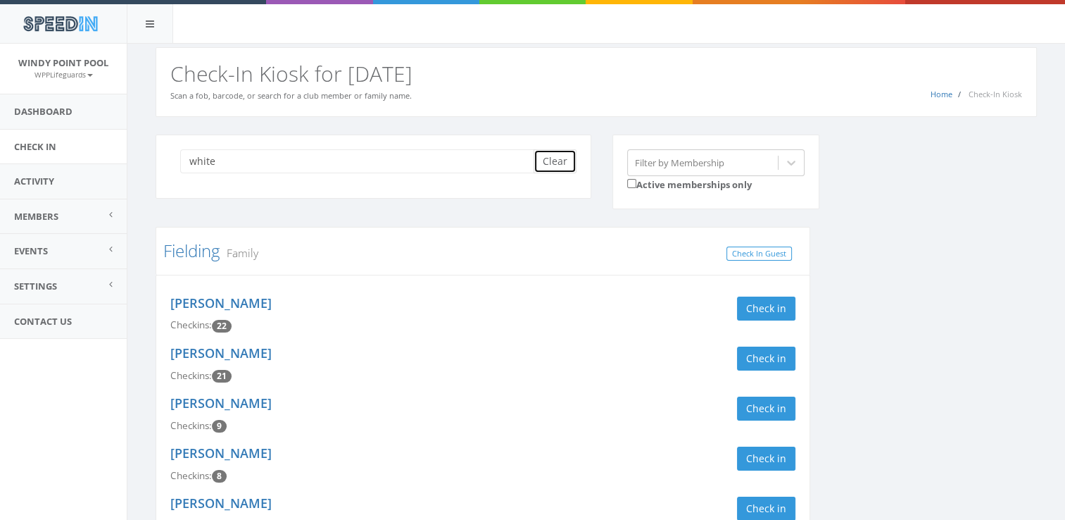
click at [562, 161] on button "Clear" at bounding box center [555, 161] width 43 height 24
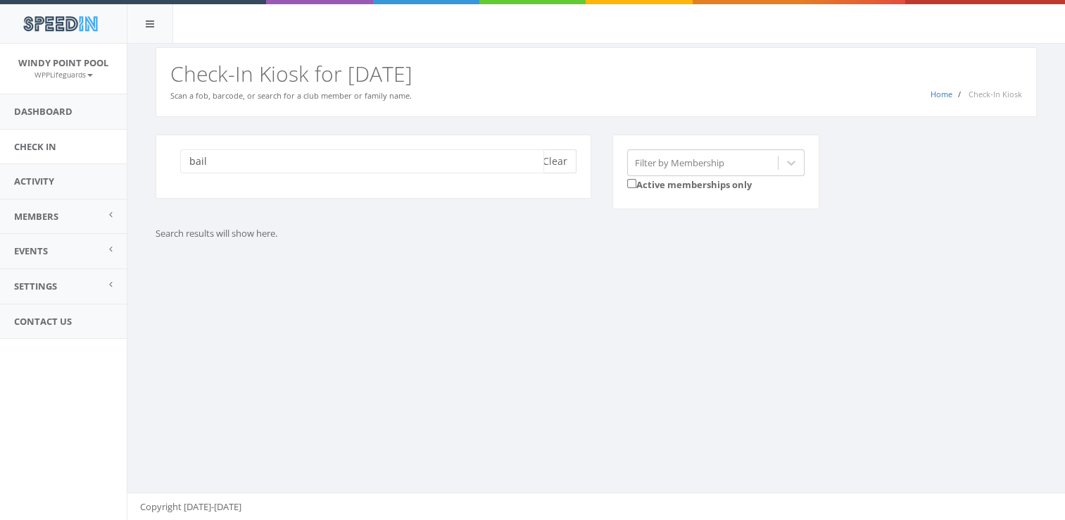
type input "bail"
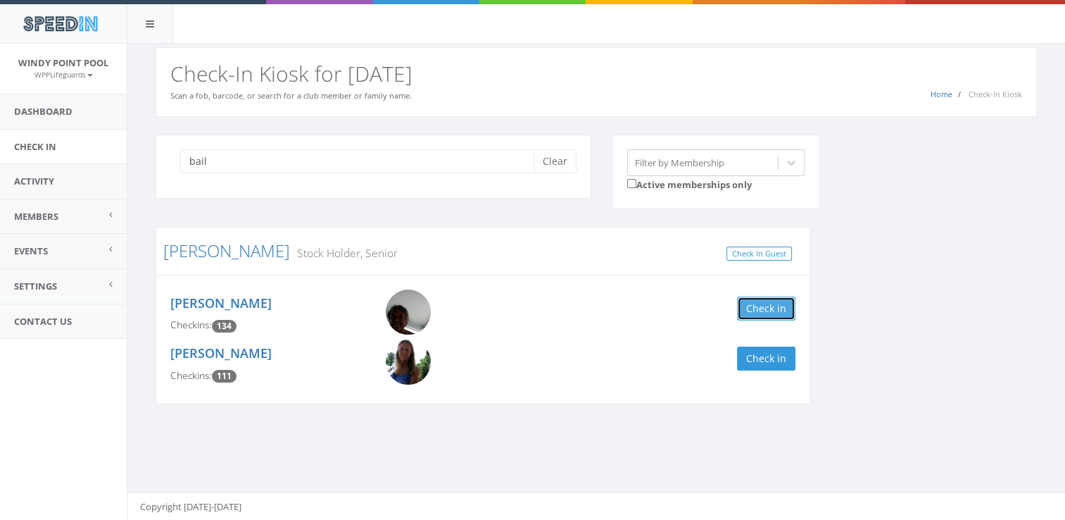
click at [767, 314] on button "Check in" at bounding box center [766, 308] width 58 height 24
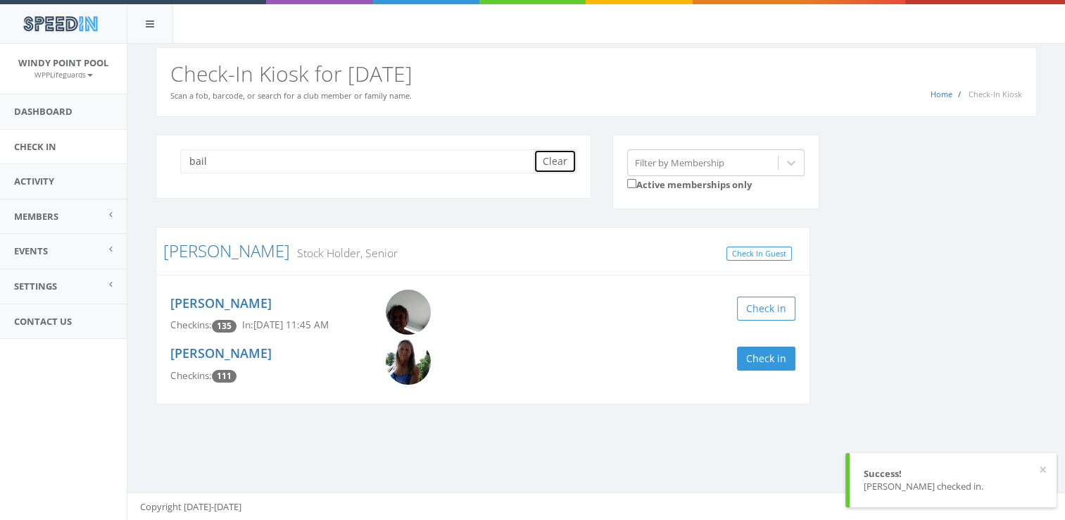
click at [553, 162] on button "Clear" at bounding box center [555, 161] width 43 height 24
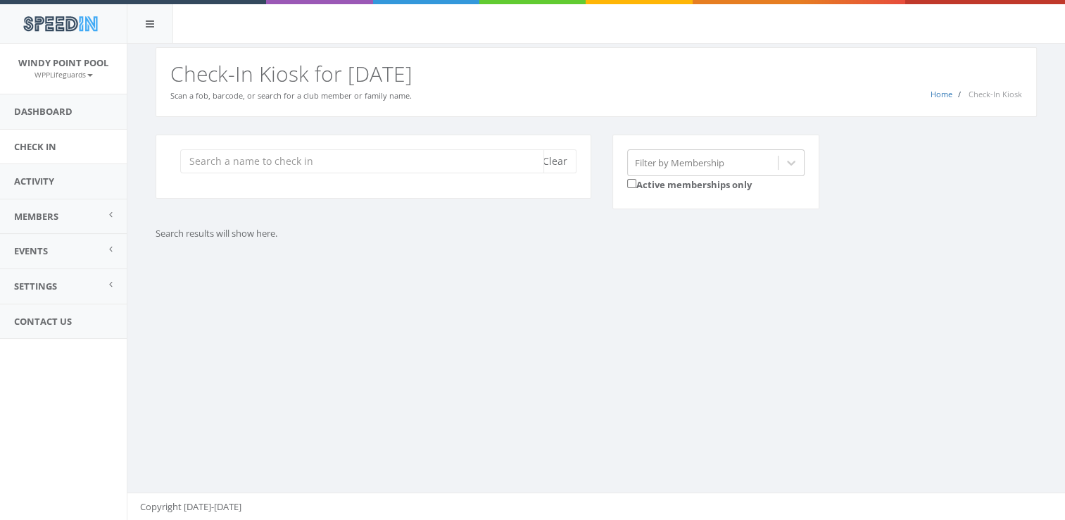
click at [323, 169] on input "search" at bounding box center [362, 161] width 364 height 24
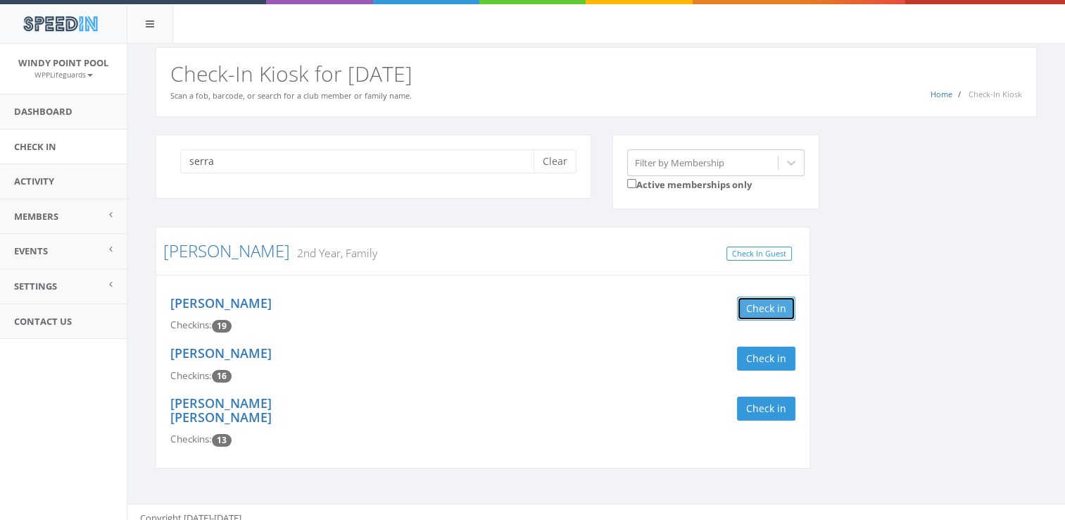
click at [780, 308] on button "Check in" at bounding box center [766, 308] width 58 height 24
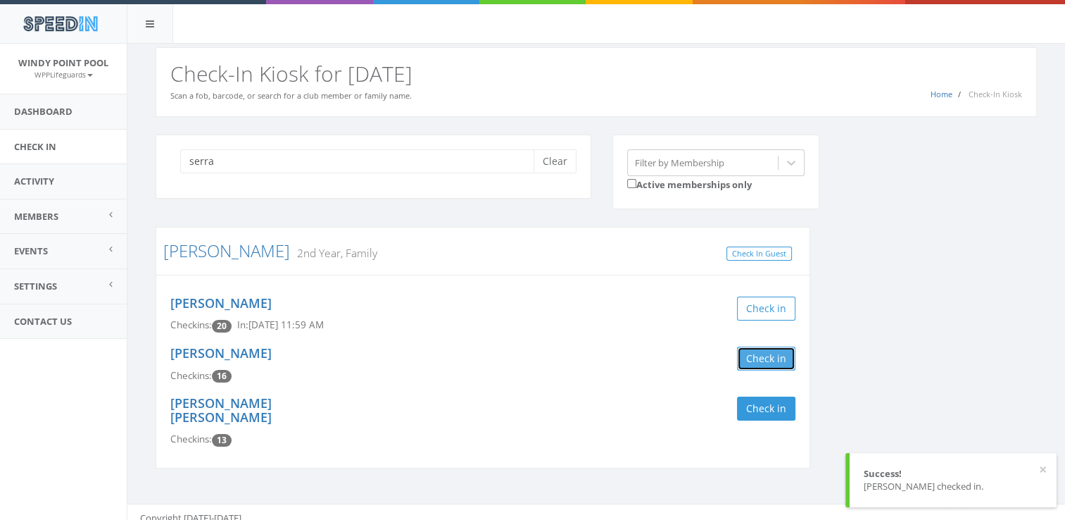
click at [770, 358] on button "Check in" at bounding box center [766, 358] width 58 height 24
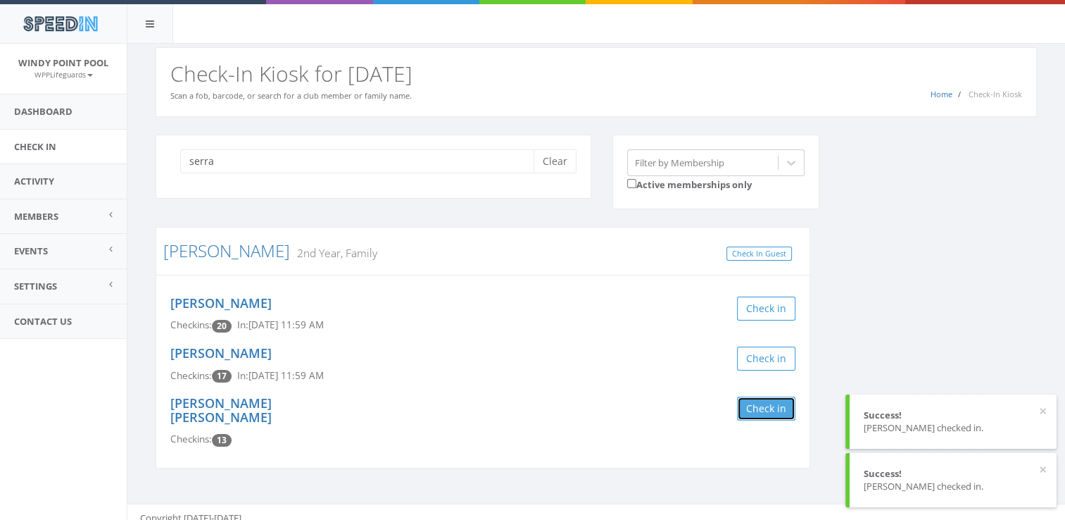
click at [751, 406] on button "Check in" at bounding box center [766, 408] width 58 height 24
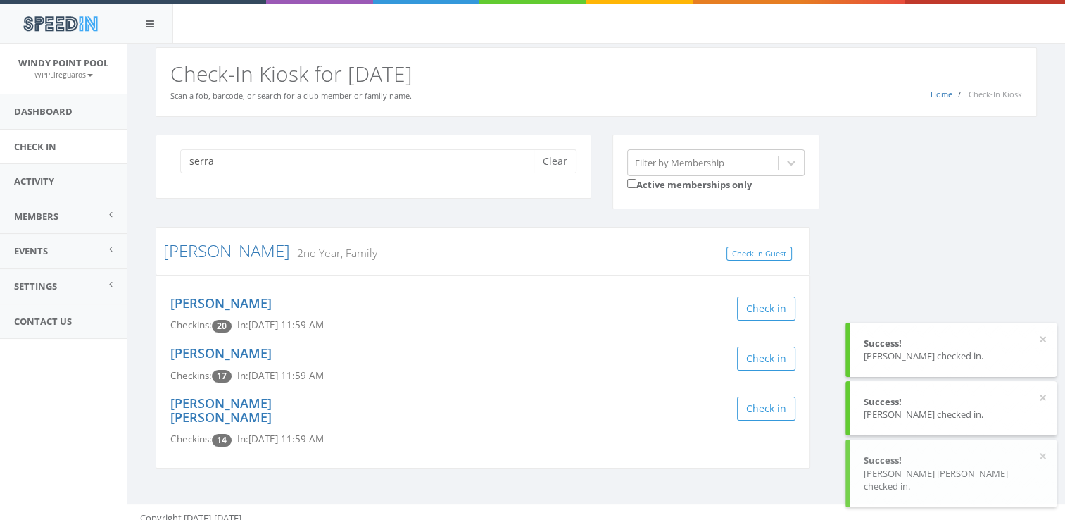
click at [895, 230] on div "serra Clear Filter by Membership Active memberships only [PERSON_NAME] 2nd Year…" at bounding box center [596, 309] width 903 height 351
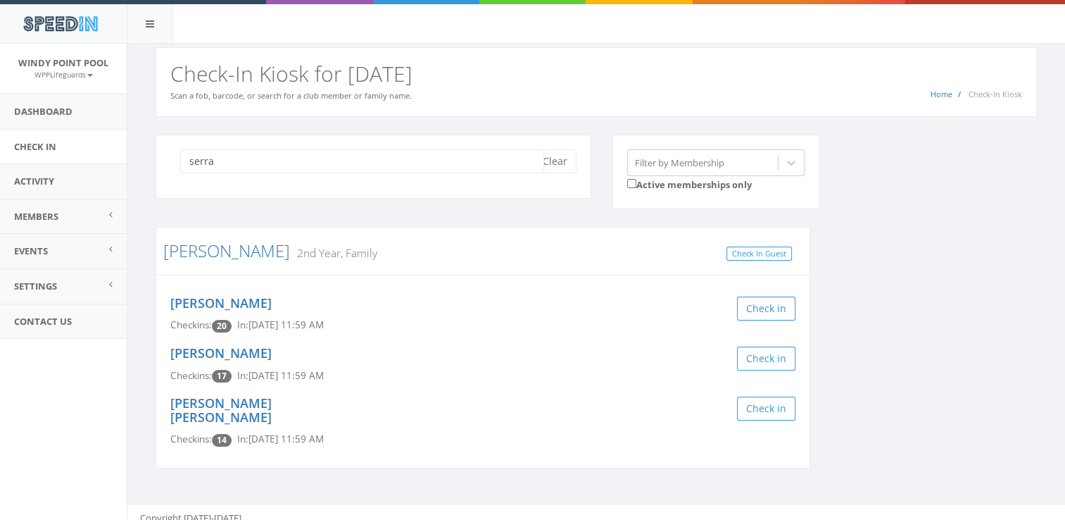
click at [278, 169] on input "serra" at bounding box center [362, 161] width 364 height 24
type input "s"
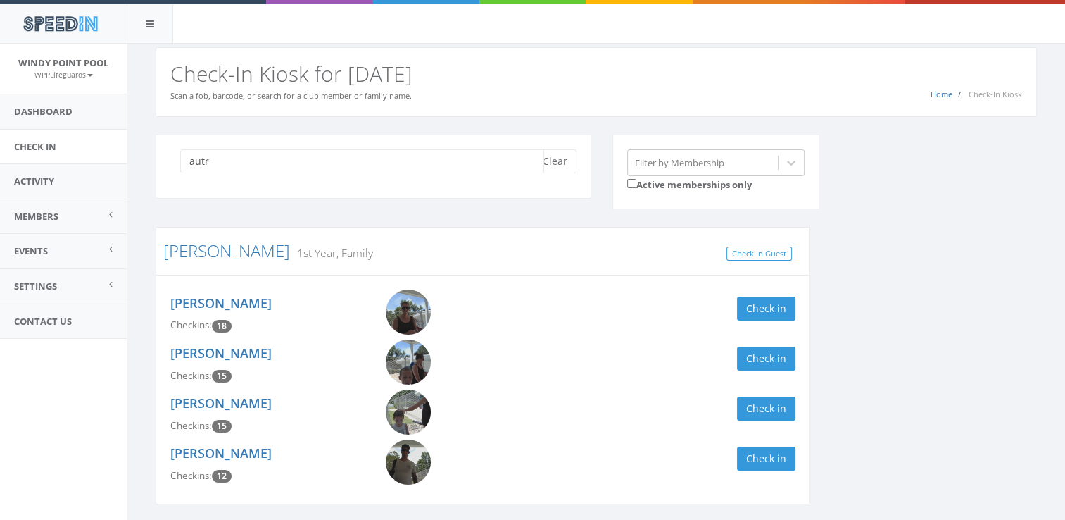
scroll to position [47, 0]
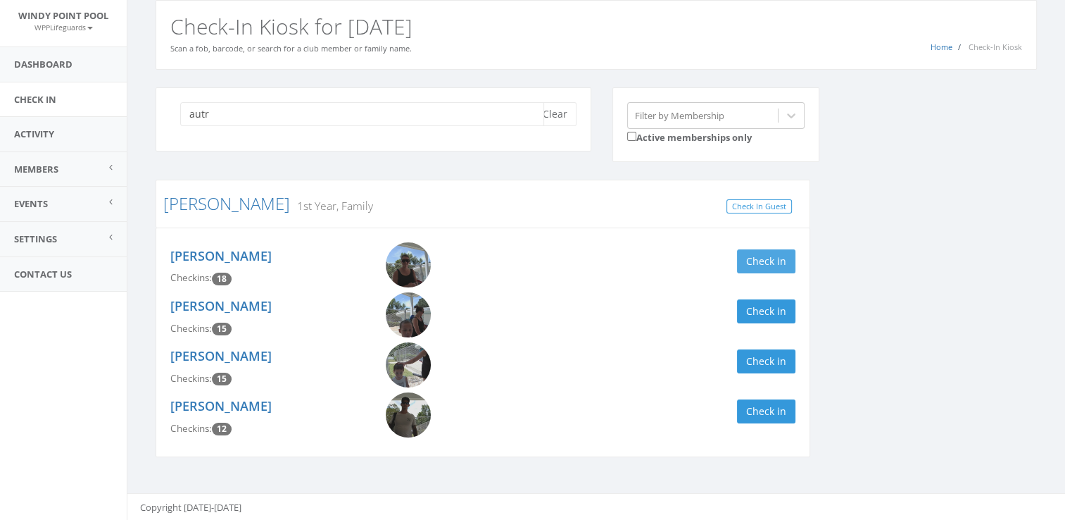
type input "autr"
click at [759, 263] on button "Check in" at bounding box center [766, 261] width 58 height 24
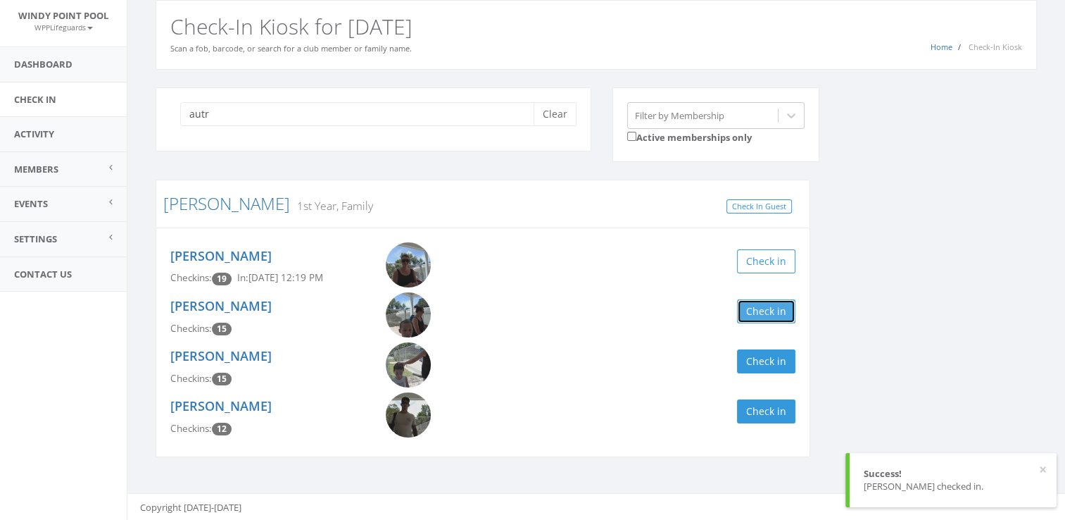
click at [750, 306] on button "Check in" at bounding box center [766, 311] width 58 height 24
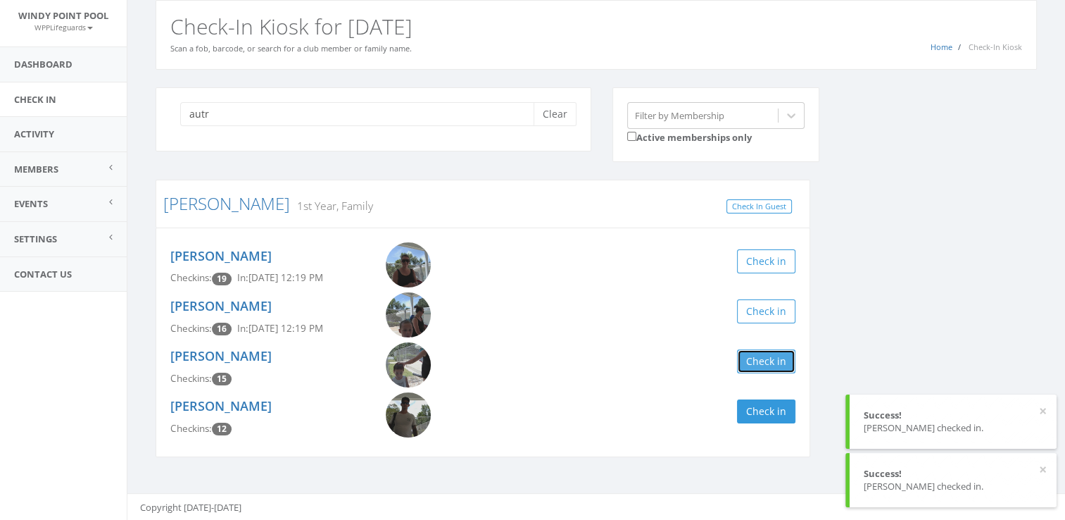
click at [756, 360] on button "Check in" at bounding box center [766, 361] width 58 height 24
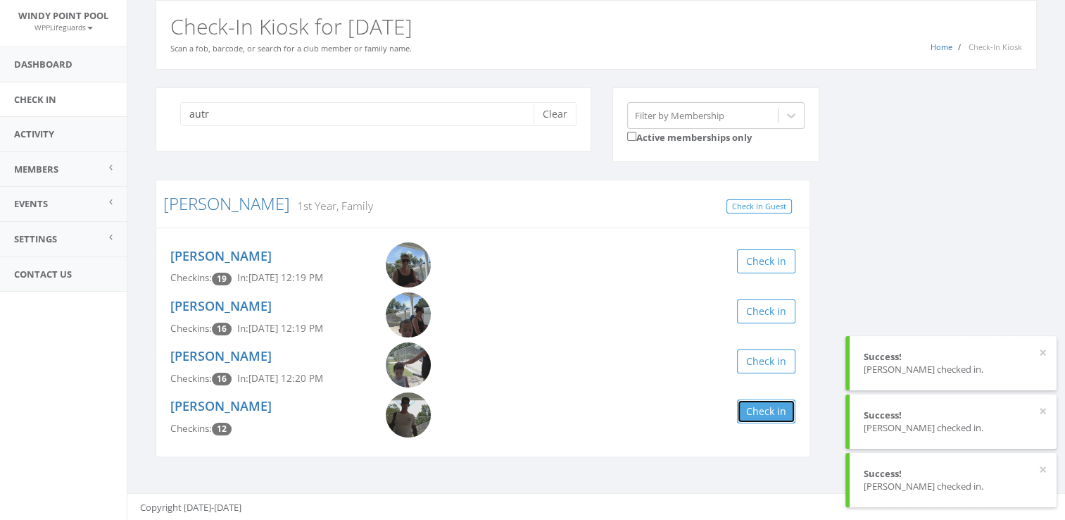
click at [749, 408] on button "Check in" at bounding box center [766, 411] width 58 height 24
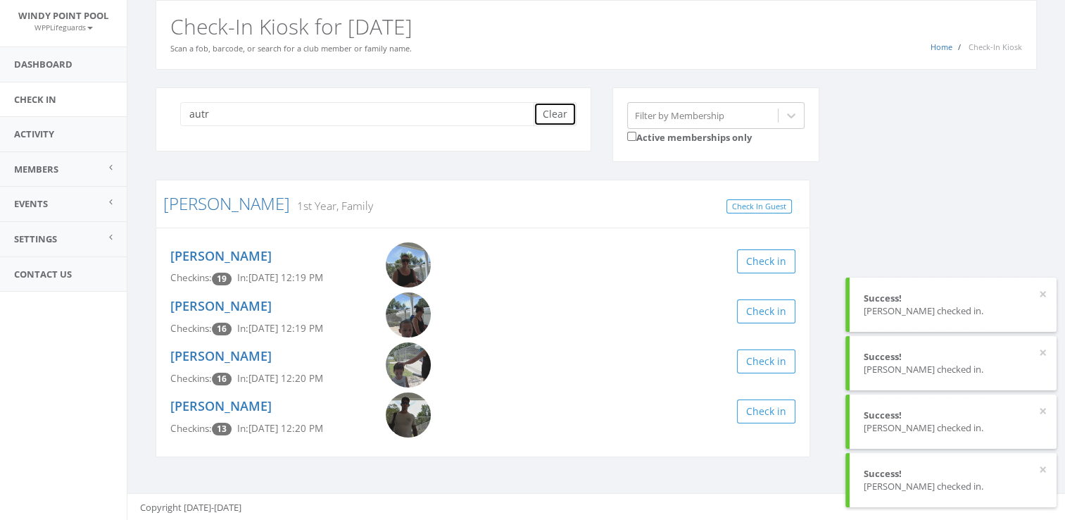
click at [561, 108] on button "Clear" at bounding box center [555, 114] width 43 height 24
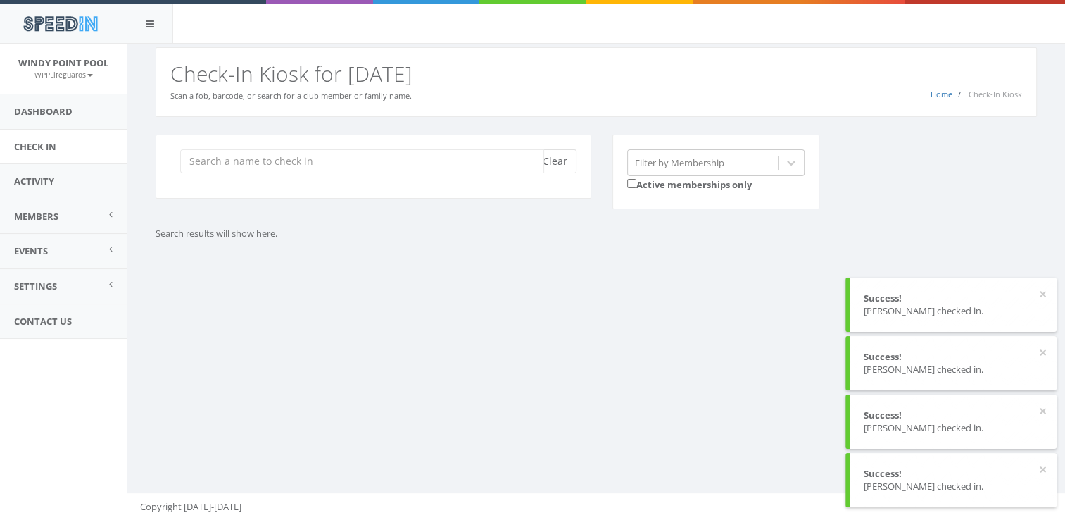
scroll to position [0, 0]
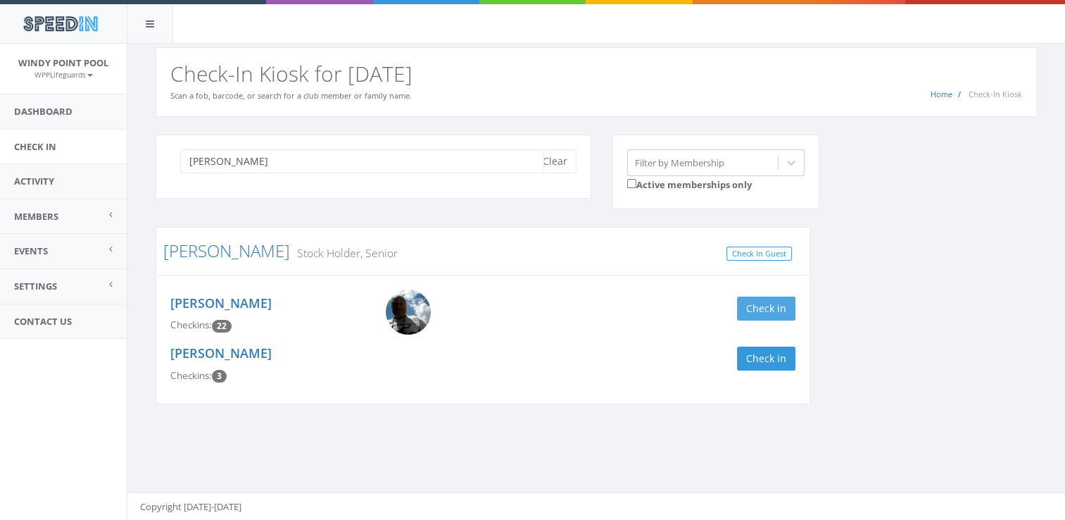
type input "[PERSON_NAME]"
click at [770, 308] on button "Check in" at bounding box center [766, 308] width 58 height 24
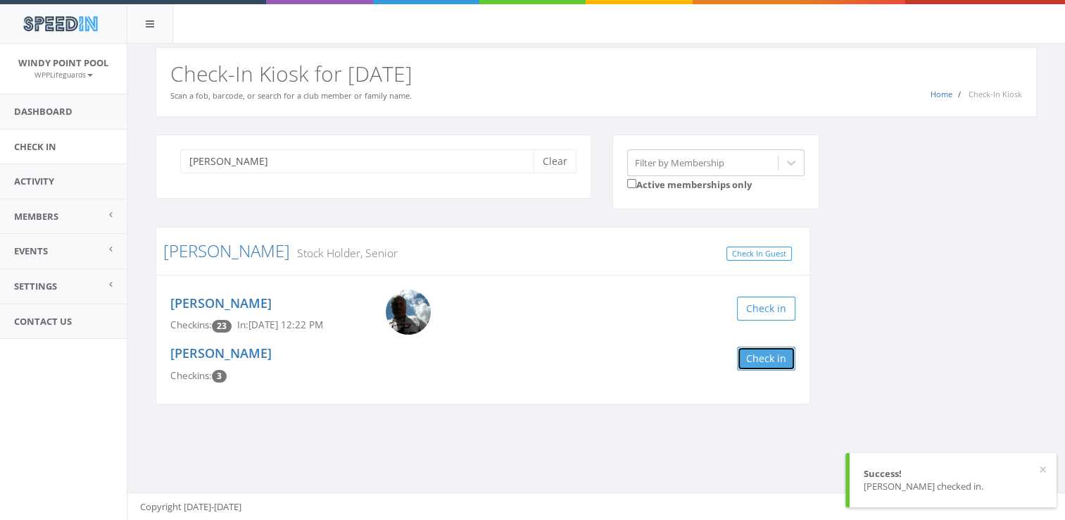
click at [765, 356] on button "Check in" at bounding box center [766, 358] width 58 height 24
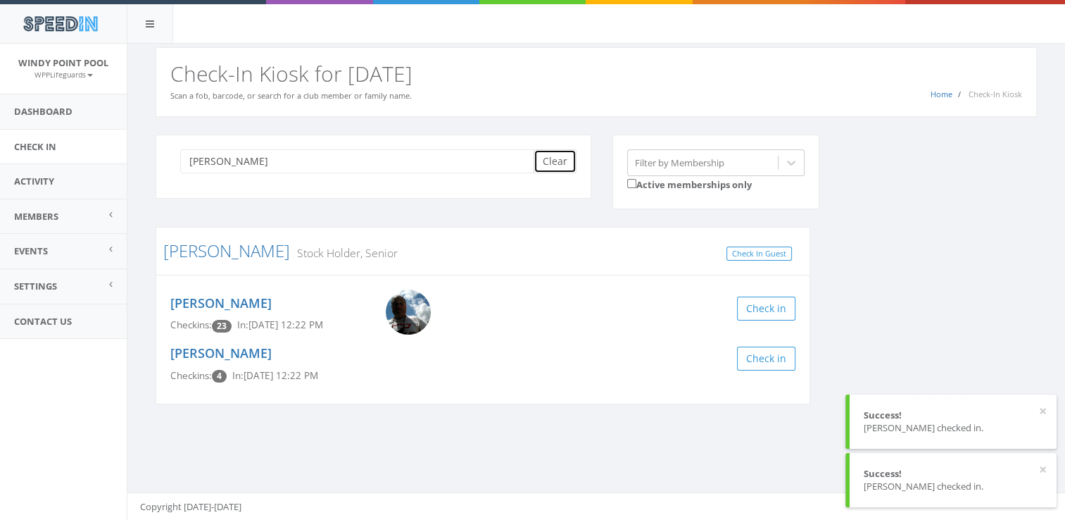
click at [562, 168] on button "Clear" at bounding box center [555, 161] width 43 height 24
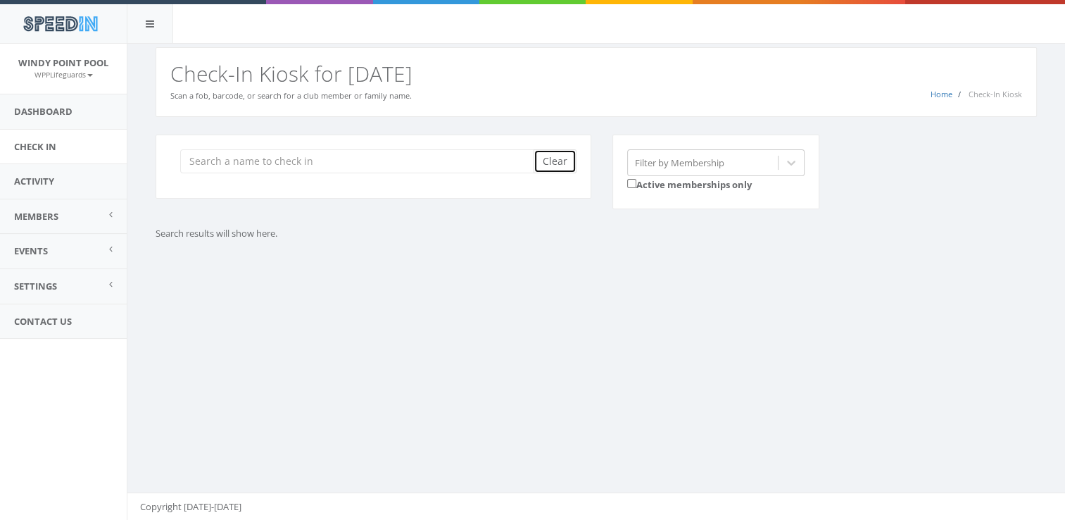
click at [552, 171] on button "Clear" at bounding box center [555, 161] width 43 height 24
click at [451, 158] on input "search" at bounding box center [362, 161] width 364 height 24
type input "crusber"
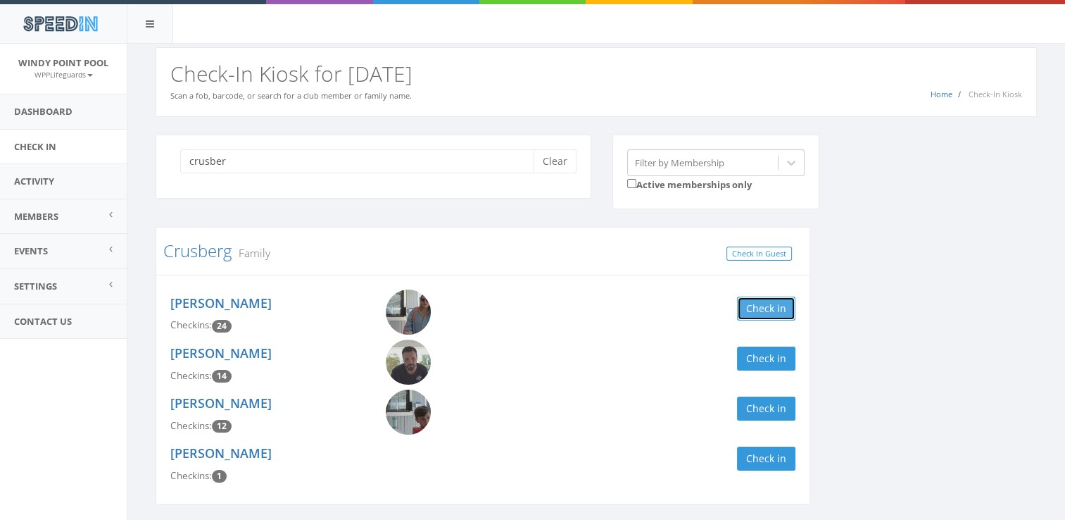
click at [761, 299] on button "Check in" at bounding box center [766, 308] width 58 height 24
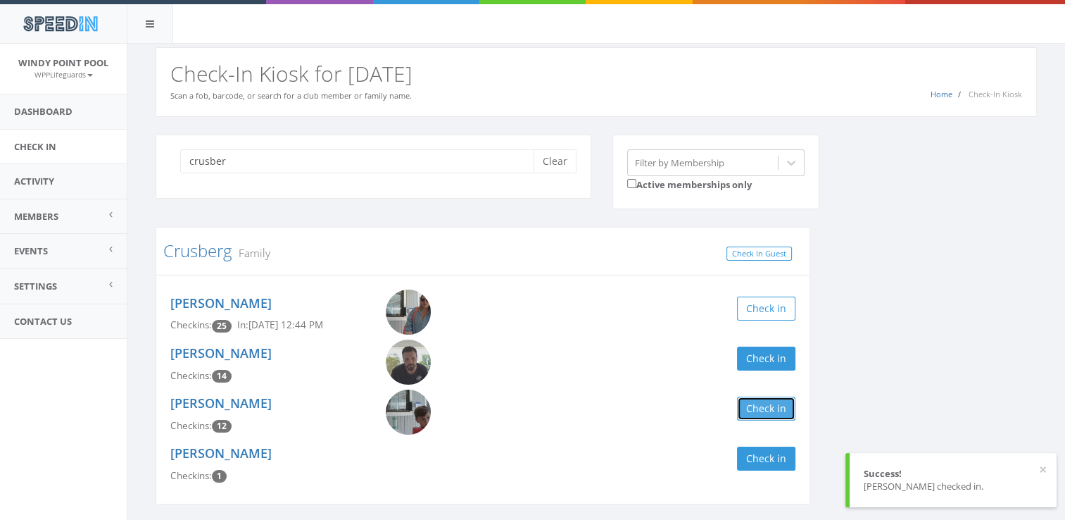
click at [754, 406] on button "Check in" at bounding box center [766, 408] width 58 height 24
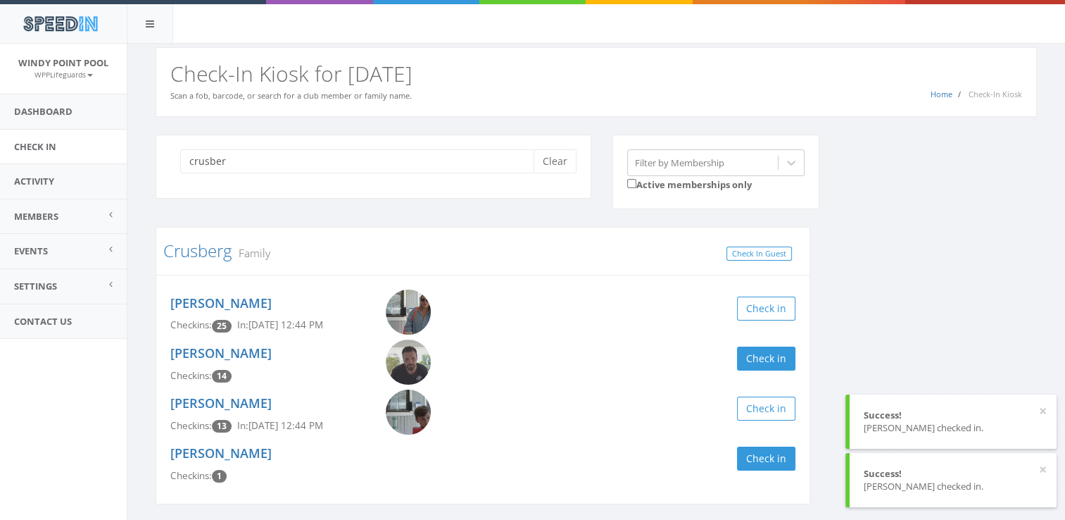
click at [558, 147] on div "crusber Clear" at bounding box center [374, 166] width 436 height 64
click at [563, 159] on button "Clear" at bounding box center [555, 161] width 43 height 24
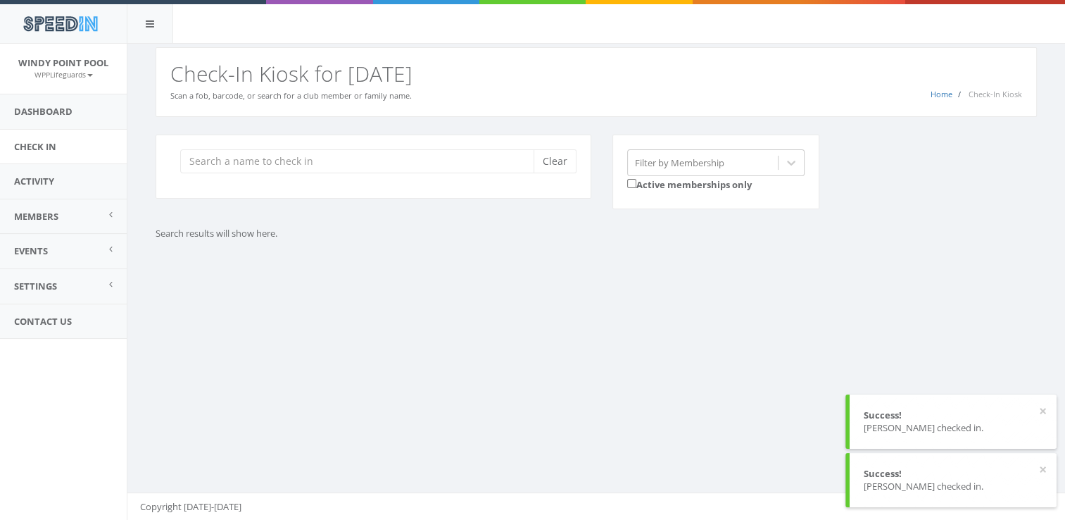
click at [859, 232] on div "Clear Filter by Membership Active memberships only Search results will show her…" at bounding box center [596, 190] width 903 height 113
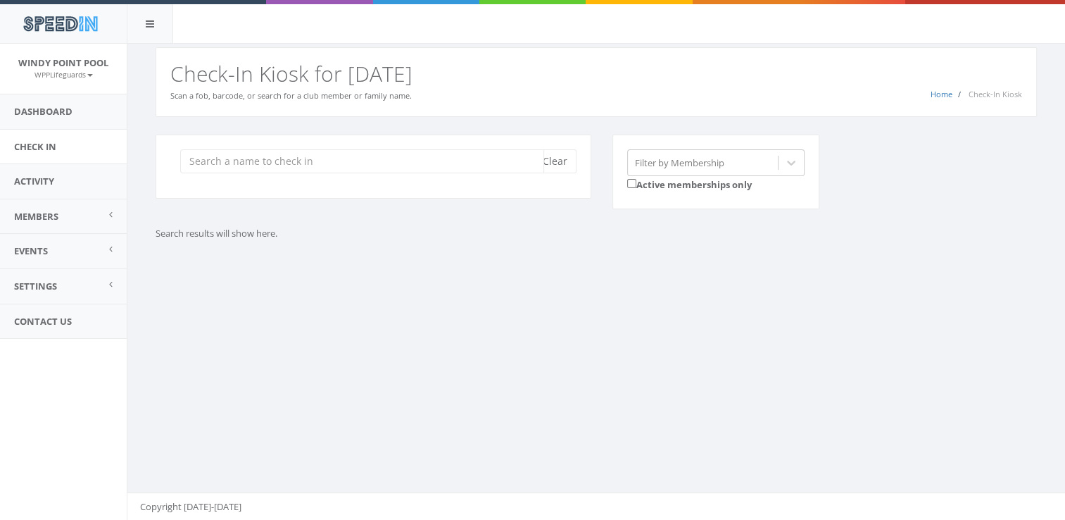
click at [278, 169] on input "search" at bounding box center [362, 161] width 364 height 24
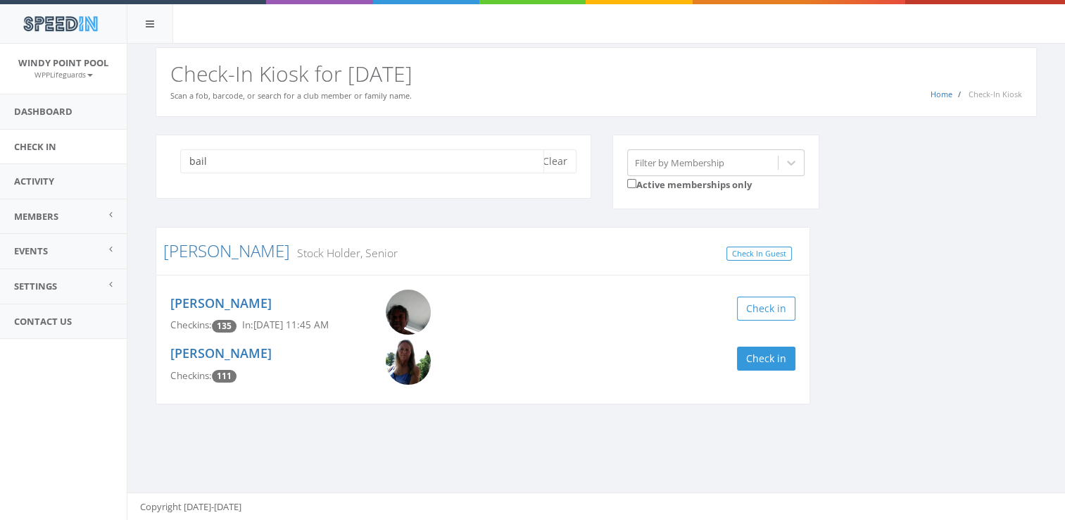
type input "bail"
click at [410, 365] on img at bounding box center [408, 361] width 45 height 45
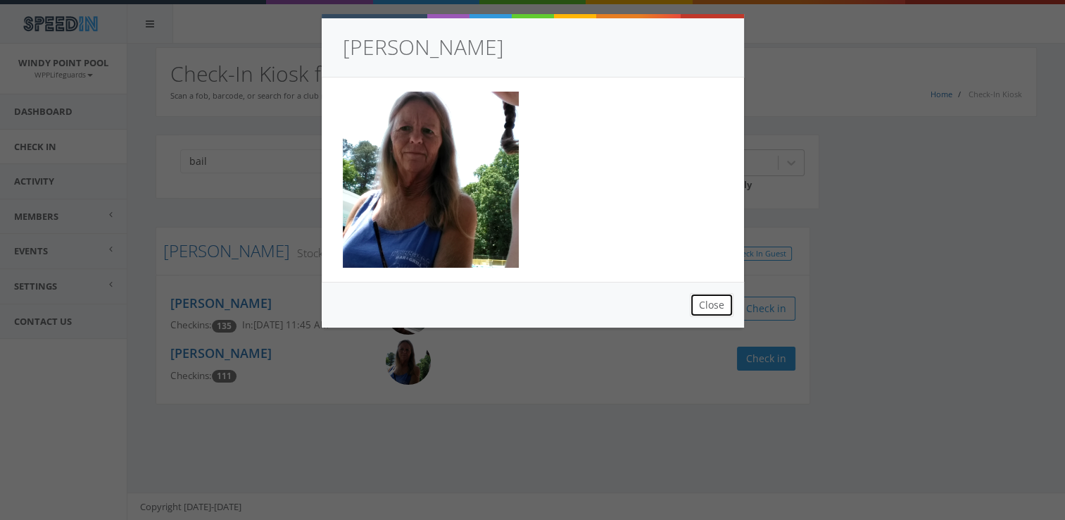
click at [712, 302] on button "Close" at bounding box center [712, 305] width 44 height 24
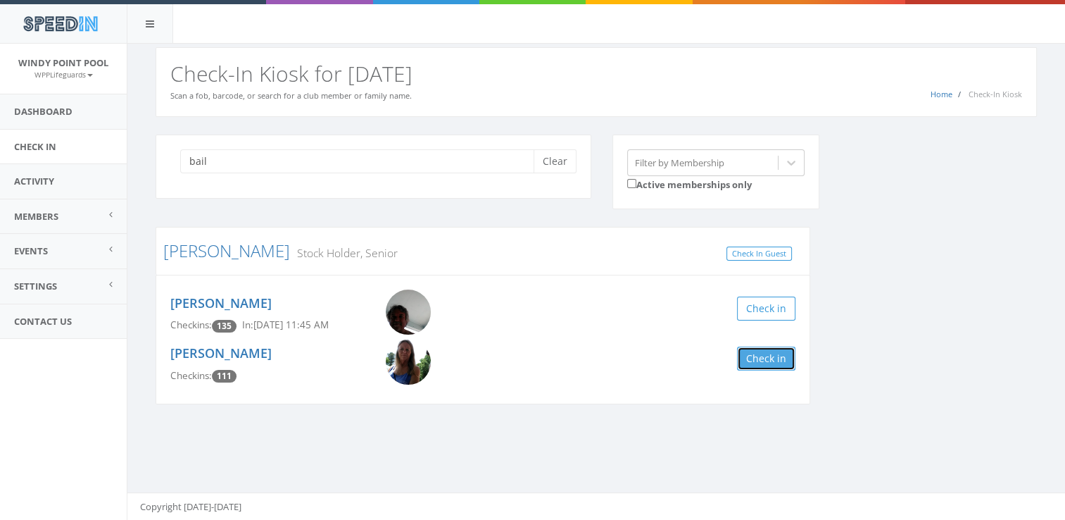
click at [786, 363] on button "Check in" at bounding box center [766, 358] width 58 height 24
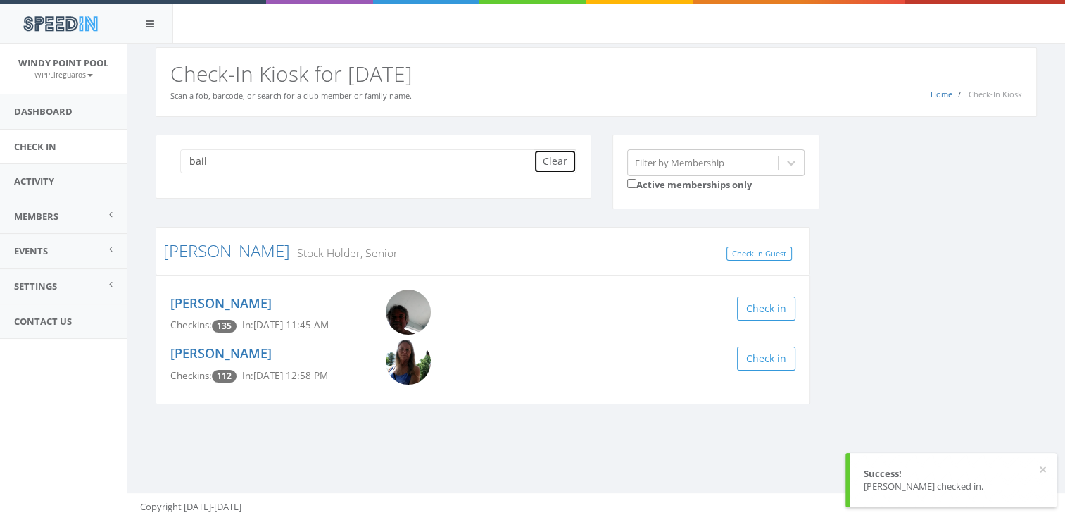
click at [549, 163] on button "Clear" at bounding box center [555, 161] width 43 height 24
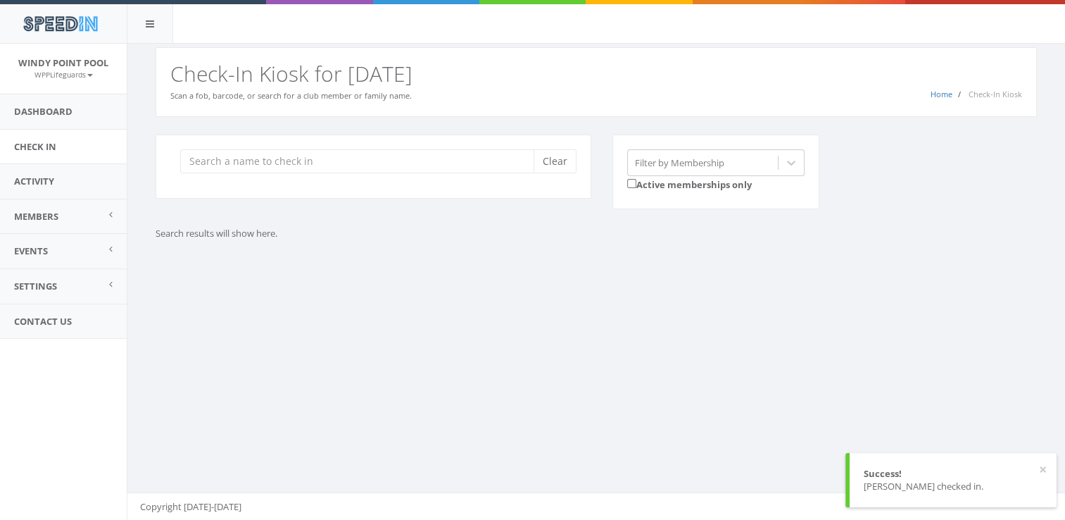
click at [425, 234] on p "Search results will show here." at bounding box center [483, 233] width 655 height 13
click at [295, 158] on input "search" at bounding box center [362, 161] width 364 height 24
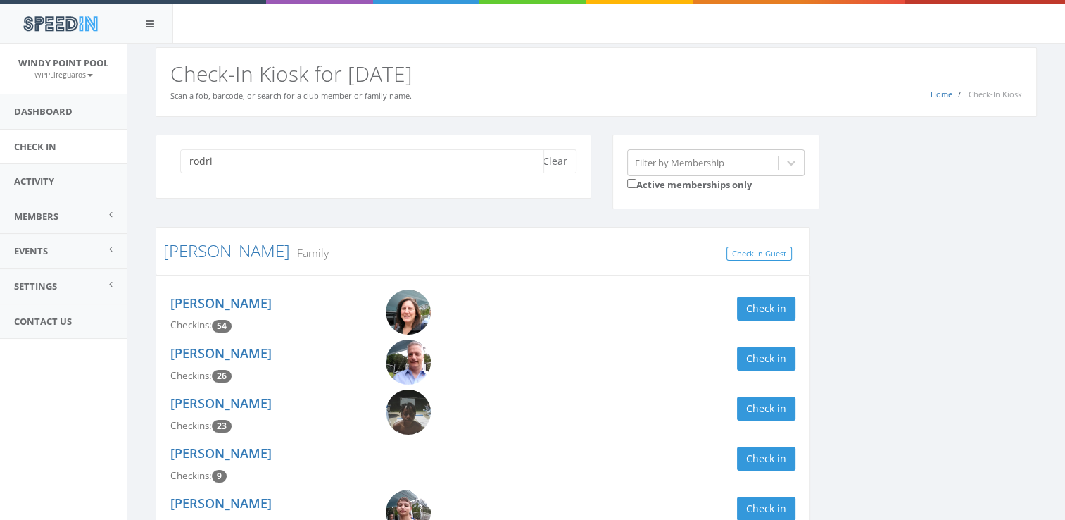
type input "rodri"
click at [819, 335] on div "[PERSON_NAME] Family Check In Guest [PERSON_NAME] Checkins: 54 Check in [PERSON…" at bounding box center [483, 522] width 676 height 590
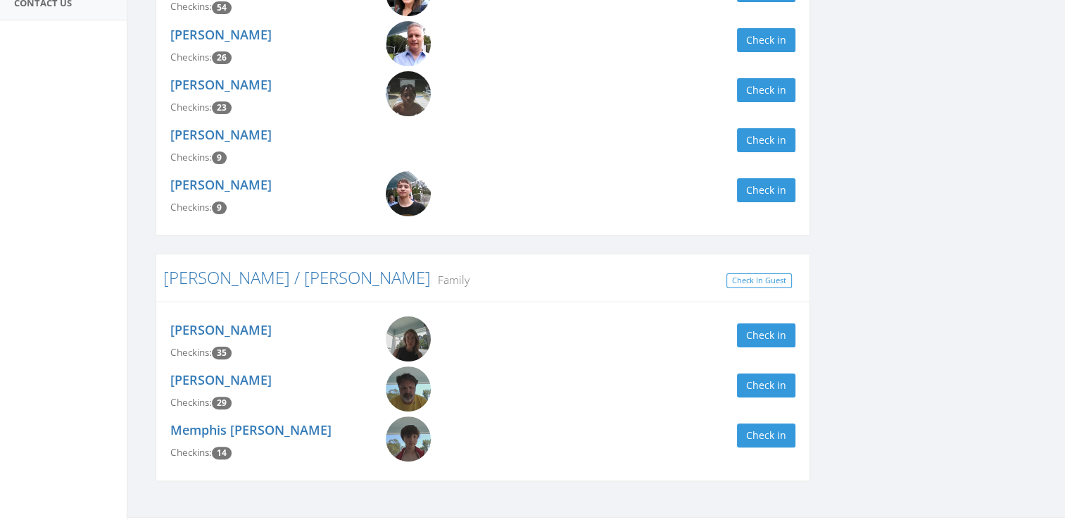
scroll to position [342, 0]
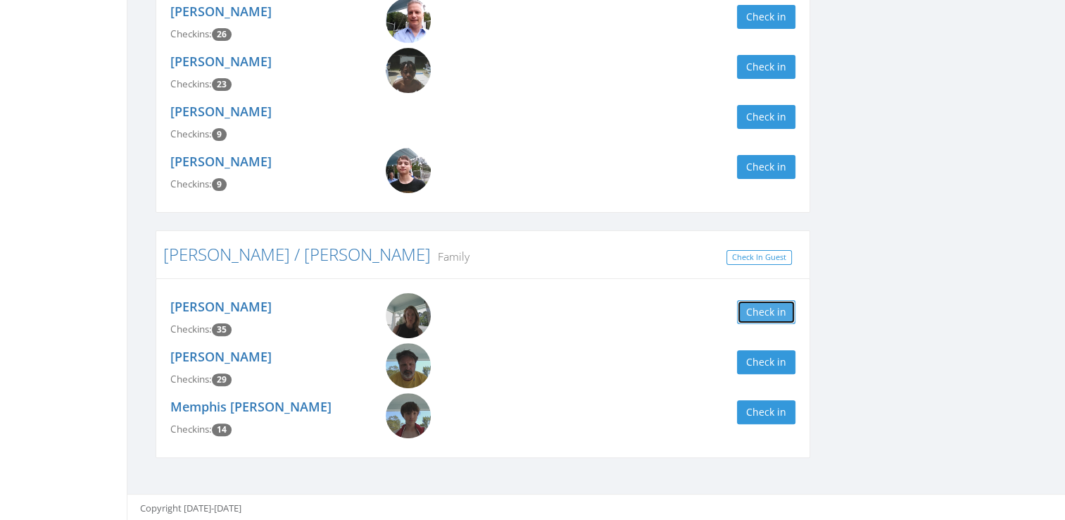
click at [754, 312] on button "Check in" at bounding box center [766, 312] width 58 height 24
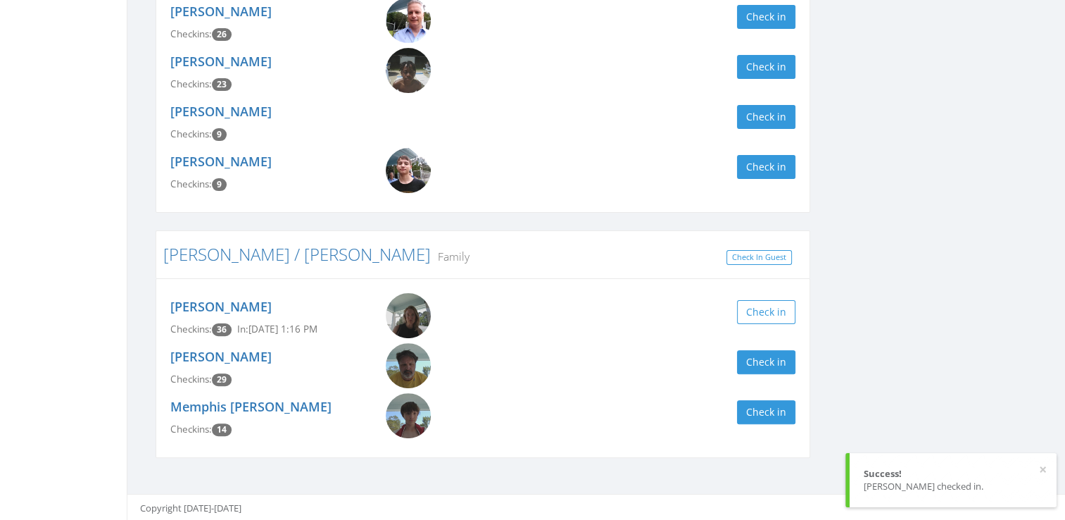
click at [753, 422] on div "Memphis [PERSON_NAME] Checkins: 14 Check in" at bounding box center [483, 418] width 646 height 50
click at [917, 311] on div "rodri Clear Filter by Membership Active memberships only [PERSON_NAME] Family C…" at bounding box center [596, 134] width 903 height 683
click at [772, 418] on button "Check in" at bounding box center [766, 412] width 58 height 24
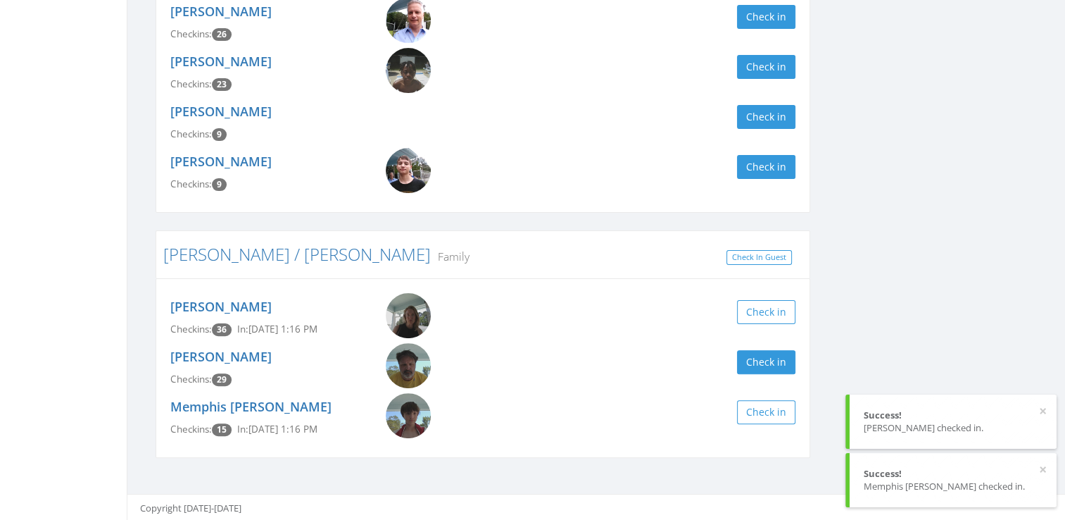
click at [966, 279] on div "rodri Clear Filter by Membership Active memberships only [PERSON_NAME] Family C…" at bounding box center [596, 134] width 903 height 683
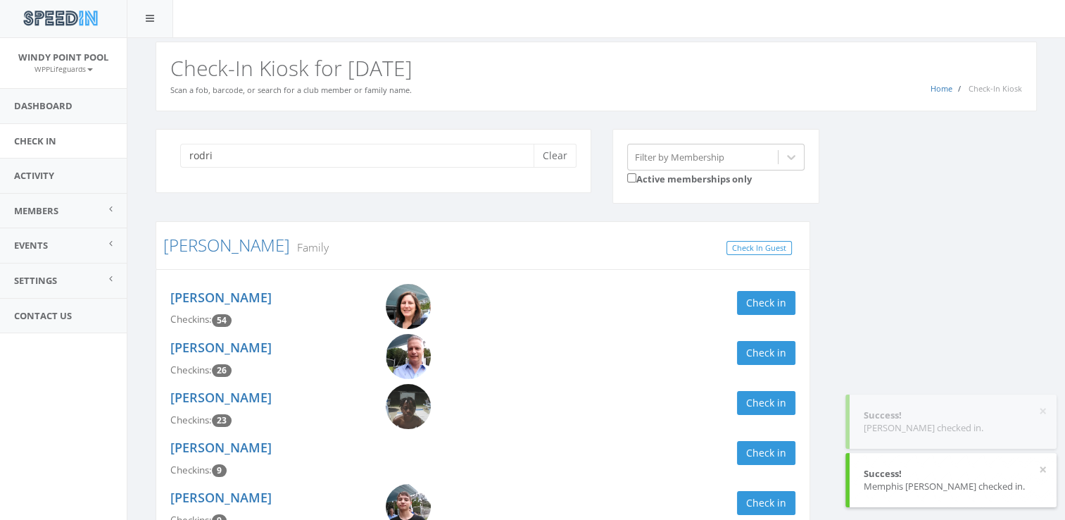
scroll to position [4, 0]
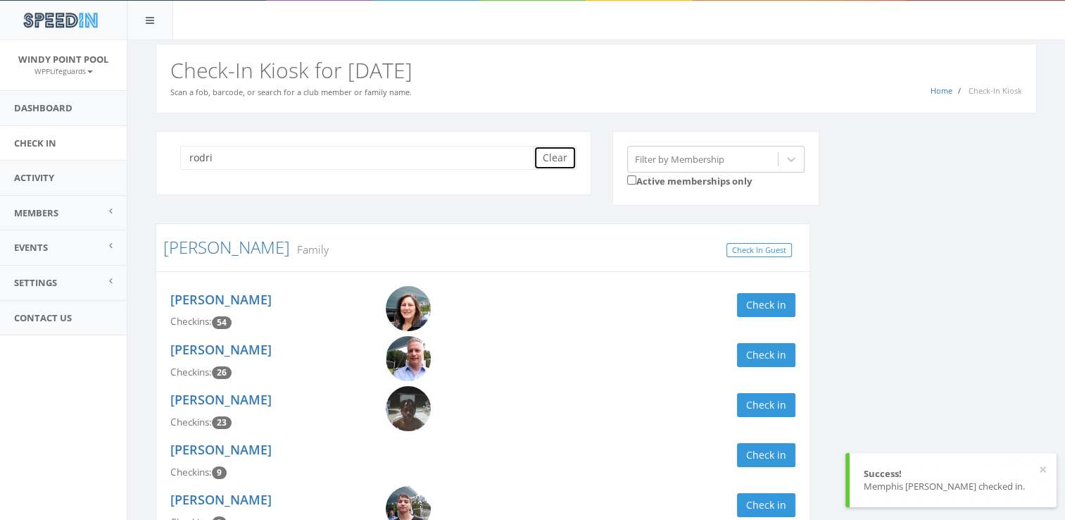
click at [553, 159] on button "Clear" at bounding box center [555, 158] width 43 height 24
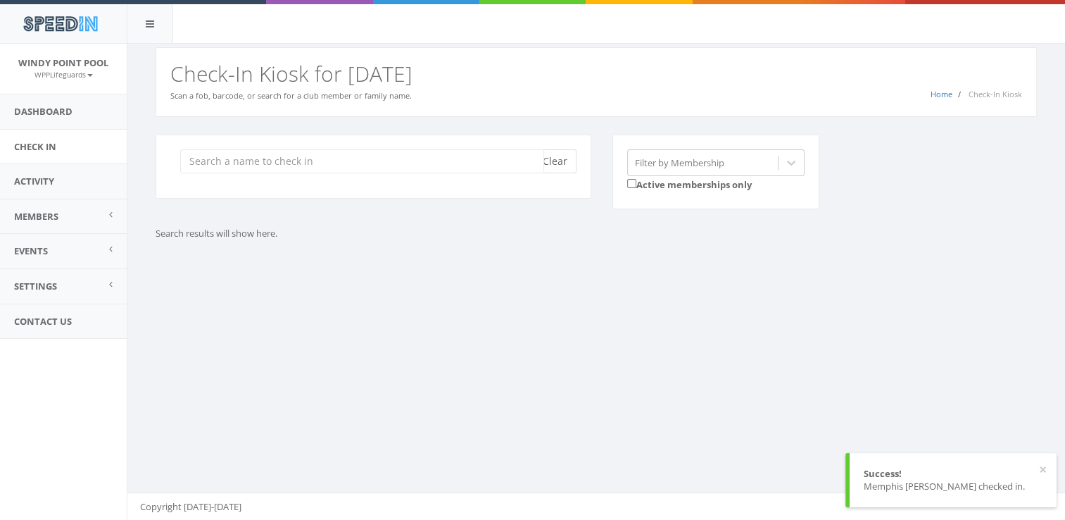
scroll to position [0, 0]
click at [462, 166] on input "search" at bounding box center [362, 161] width 364 height 24
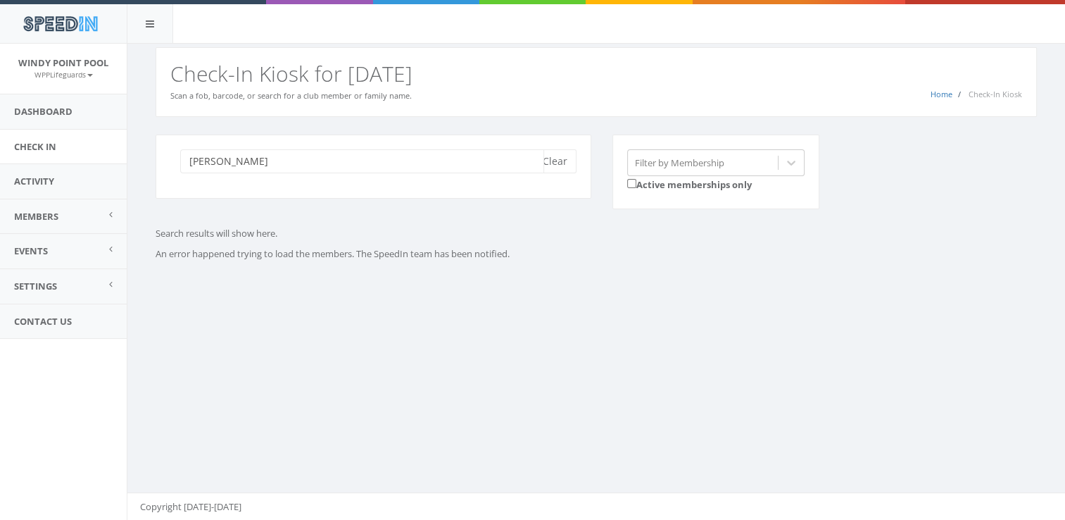
type input "[PERSON_NAME]"
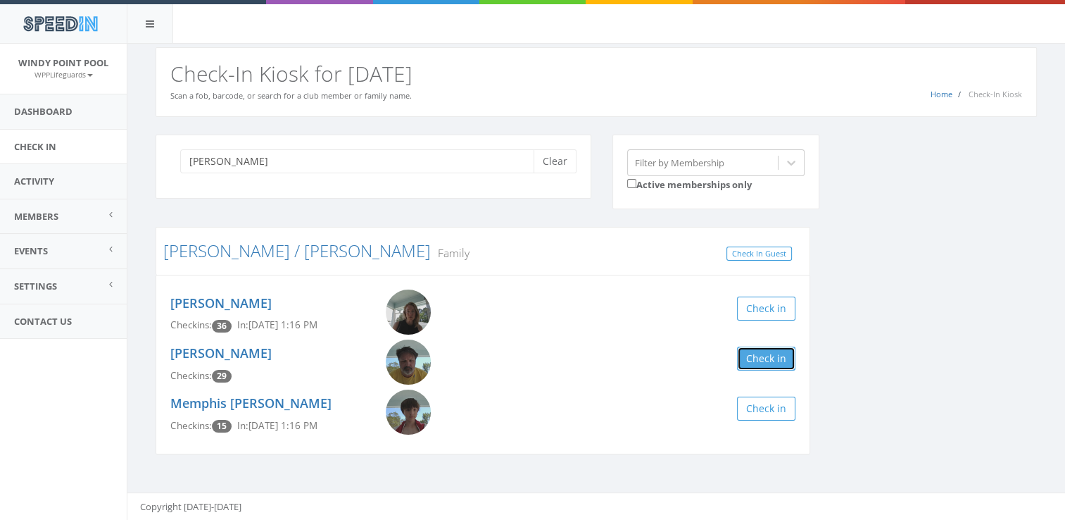
click at [770, 362] on button "Check in" at bounding box center [766, 358] width 58 height 24
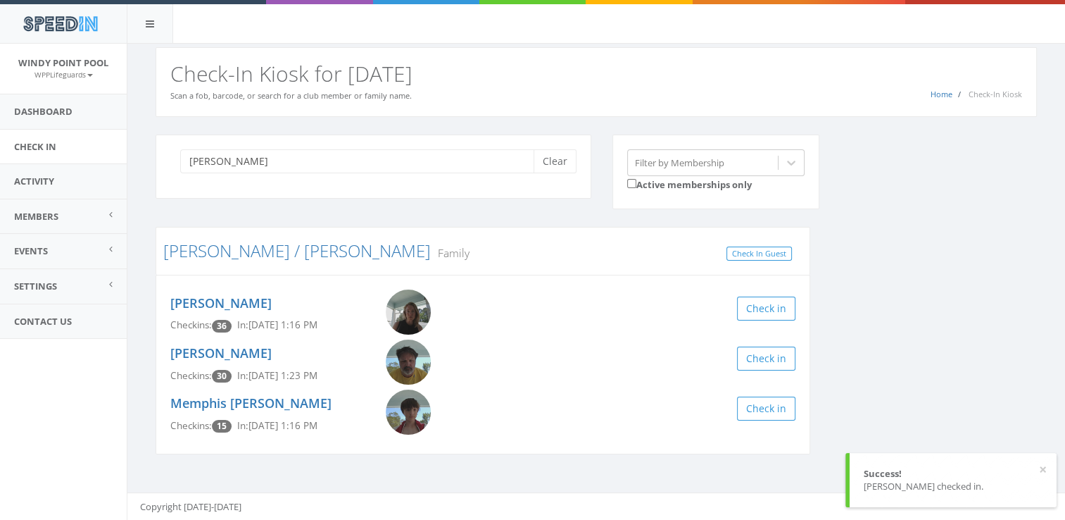
click at [929, 310] on div "[PERSON_NAME] Clear Filter by Membership Active memberships only [PERSON_NAME] …" at bounding box center [596, 303] width 903 height 338
click at [558, 165] on button "Clear" at bounding box center [555, 161] width 43 height 24
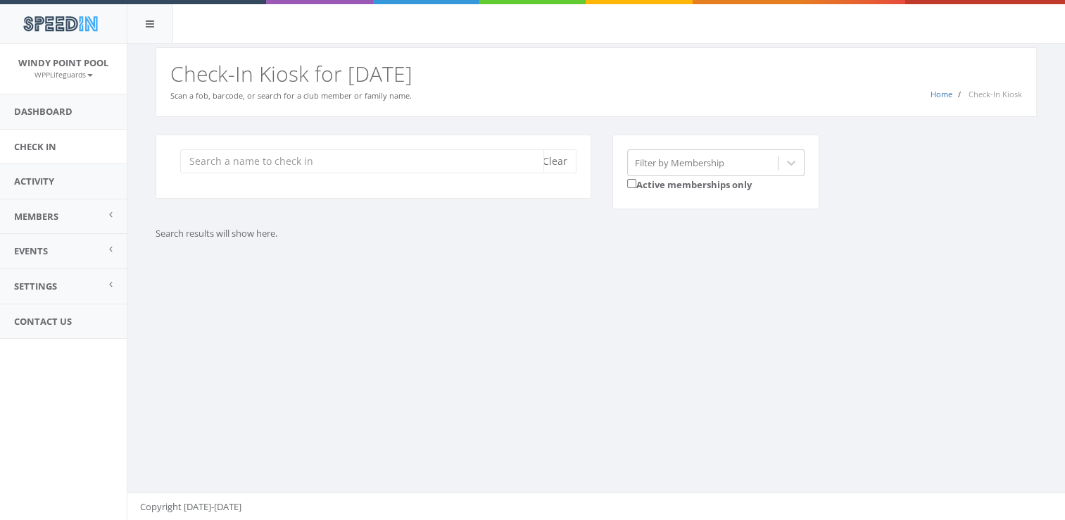
click at [470, 156] on input "search" at bounding box center [362, 161] width 364 height 24
drag, startPoint x: 470, startPoint y: 156, endPoint x: 411, endPoint y: 164, distance: 59.0
click at [411, 164] on input "search" at bounding box center [362, 161] width 364 height 24
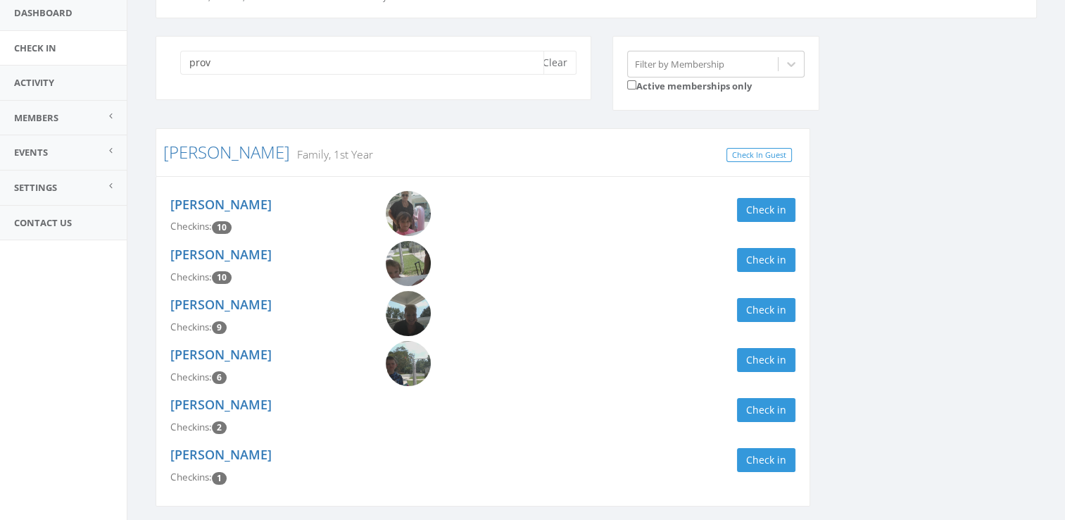
scroll to position [104, 0]
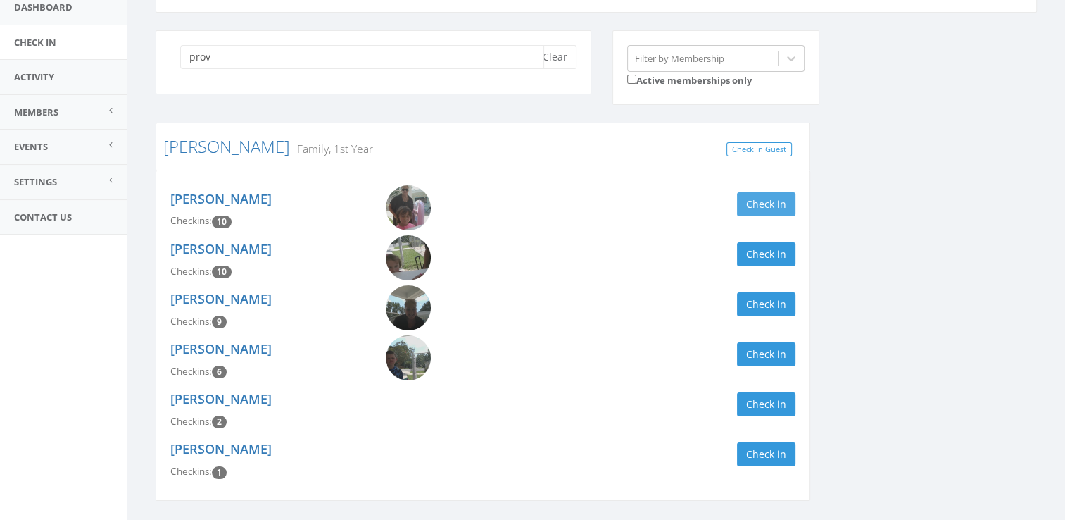
type input "prov"
click at [778, 200] on button "Check in" at bounding box center [766, 204] width 58 height 24
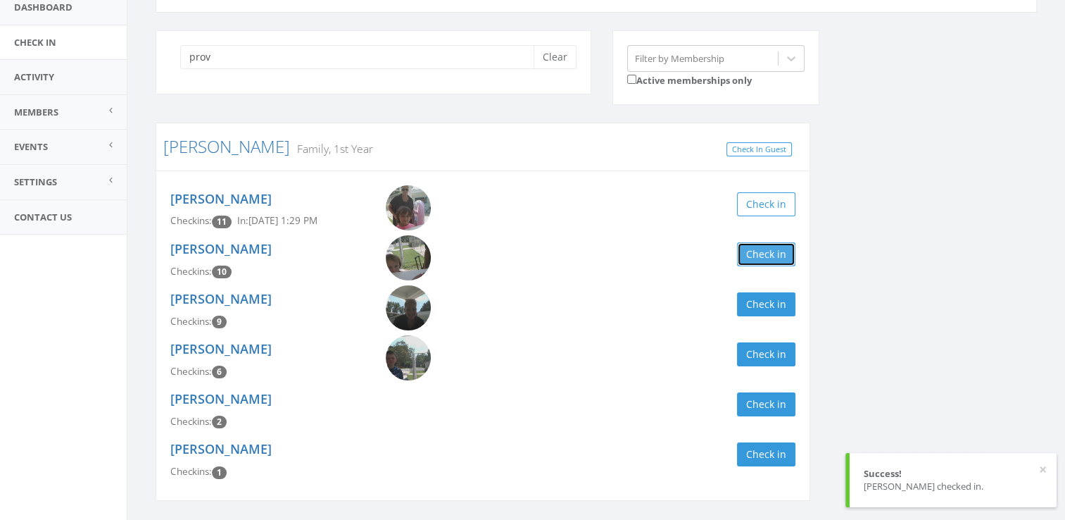
click at [766, 249] on button "Check in" at bounding box center [766, 254] width 58 height 24
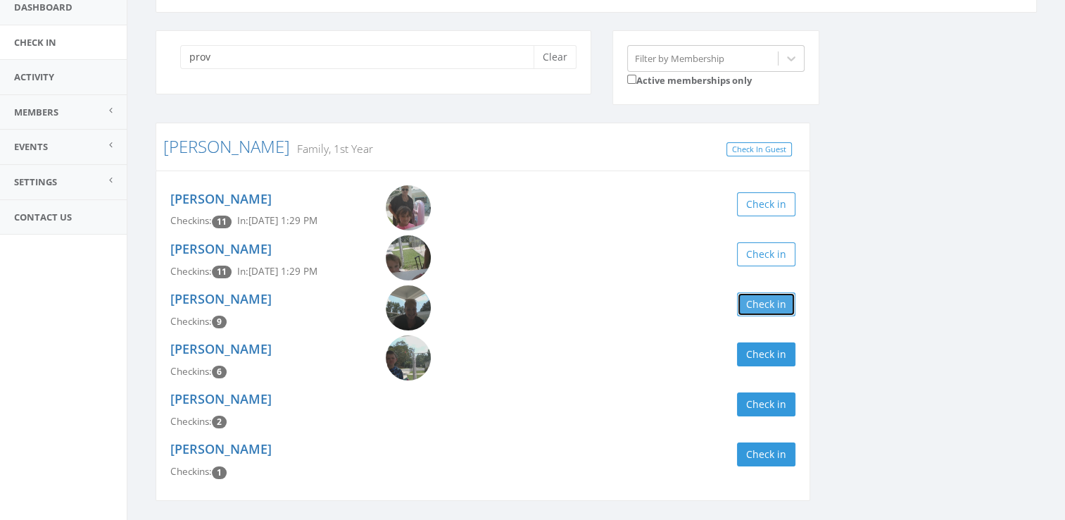
click at [772, 304] on button "Check in" at bounding box center [766, 304] width 58 height 24
click at [872, 306] on div "prov Clear Filter by Membership Active memberships only [PERSON_NAME] Family, 1…" at bounding box center [596, 274] width 903 height 488
click at [544, 63] on button "Clear" at bounding box center [555, 57] width 43 height 24
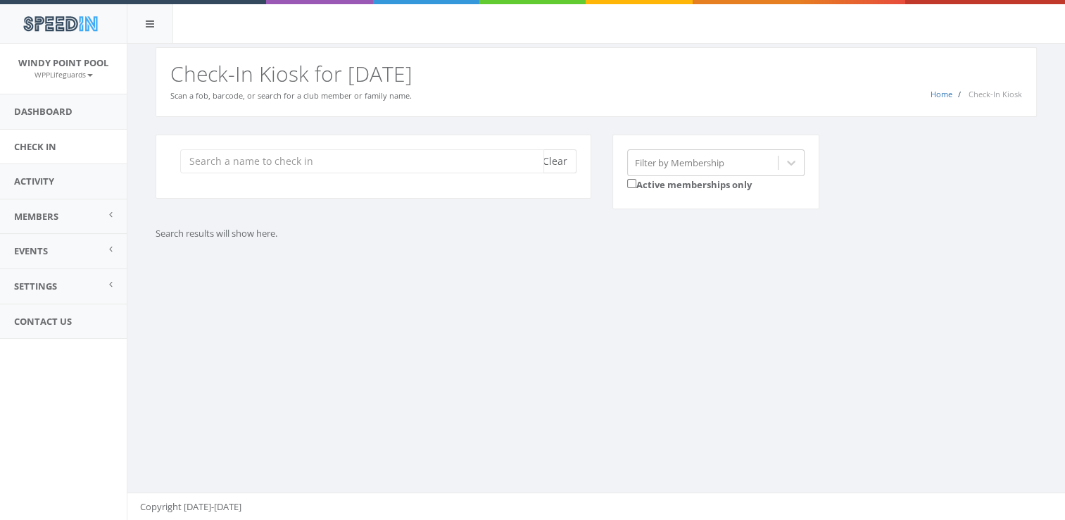
scroll to position [0, 0]
click at [974, 230] on div "Clear Filter by Membership Active memberships only Search results will show her…" at bounding box center [596, 190] width 903 height 113
click at [537, 150] on button "Clear" at bounding box center [555, 161] width 43 height 24
click at [447, 150] on input "search" at bounding box center [362, 161] width 364 height 24
type input "block"
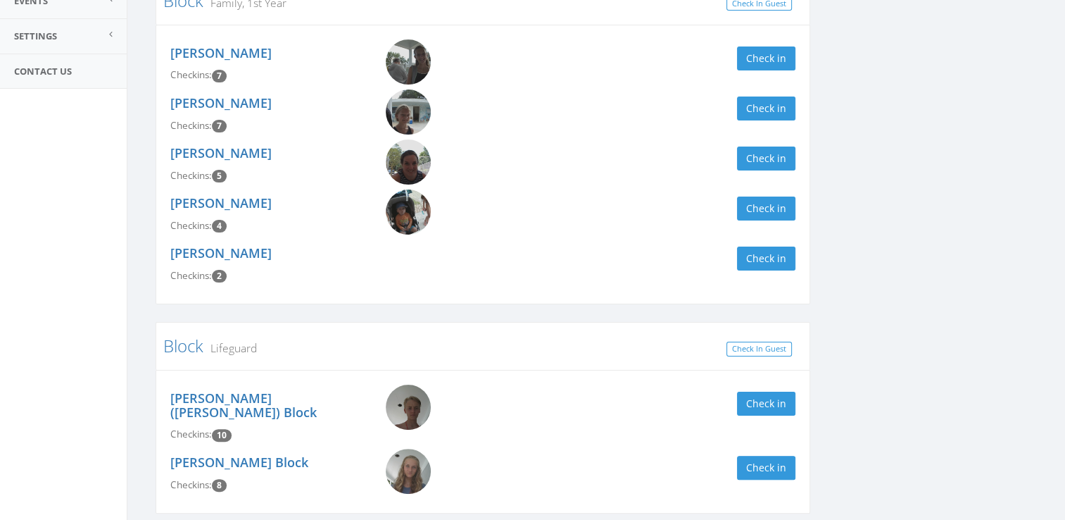
scroll to position [249, 0]
click at [765, 403] on button "Check in" at bounding box center [766, 404] width 58 height 24
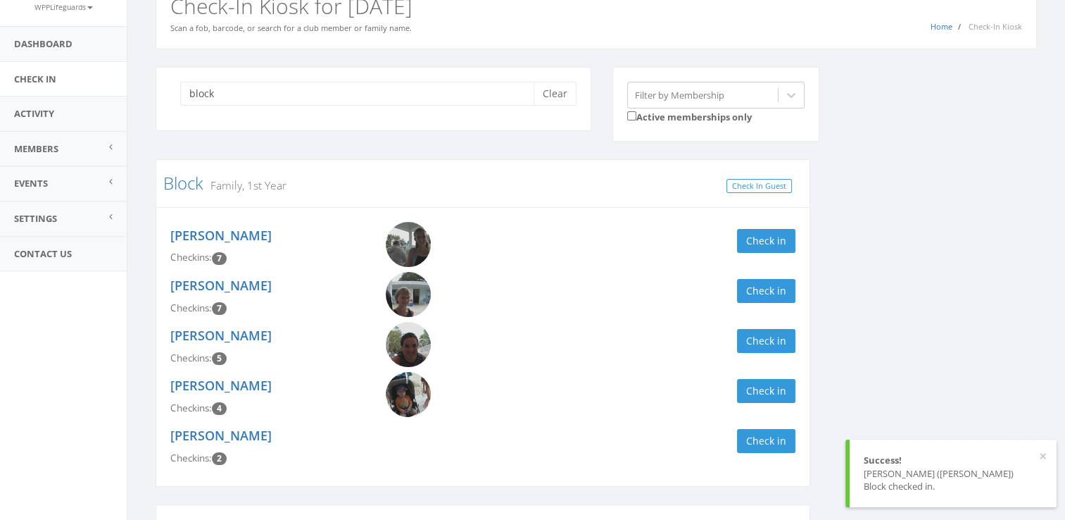
scroll to position [0, 0]
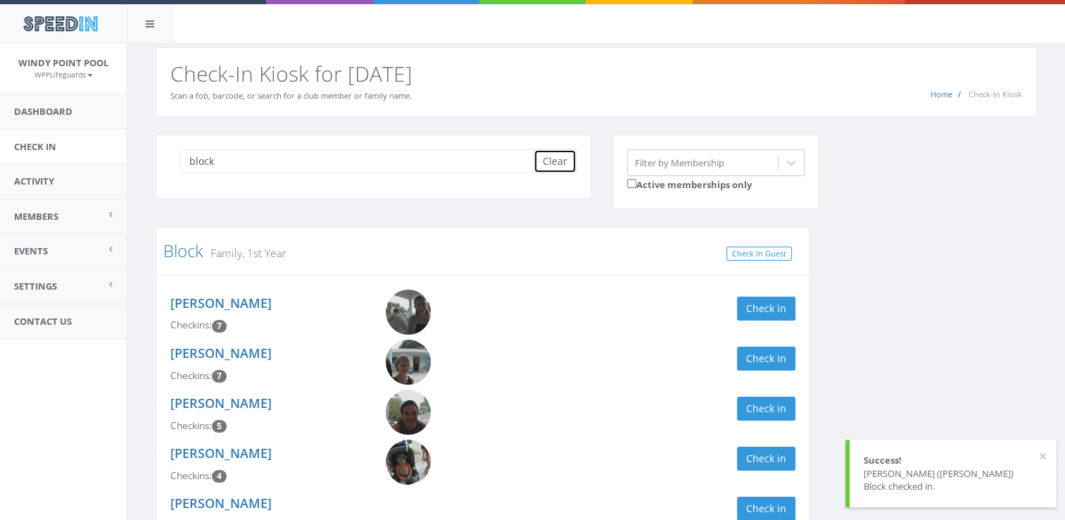
click at [561, 154] on button "Clear" at bounding box center [555, 161] width 43 height 24
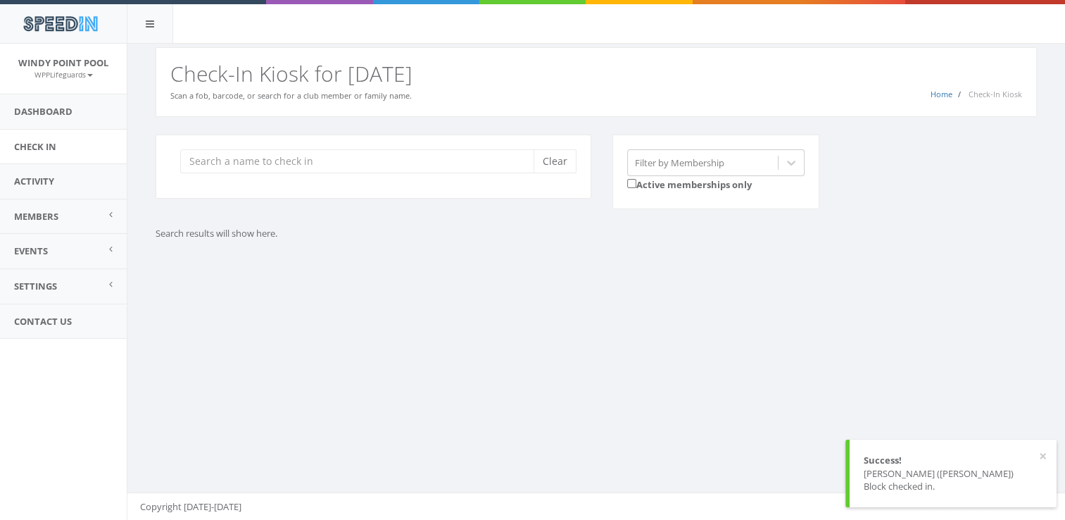
click at [1013, 207] on div "Clear Filter by Membership Active memberships only" at bounding box center [601, 180] width 913 height 93
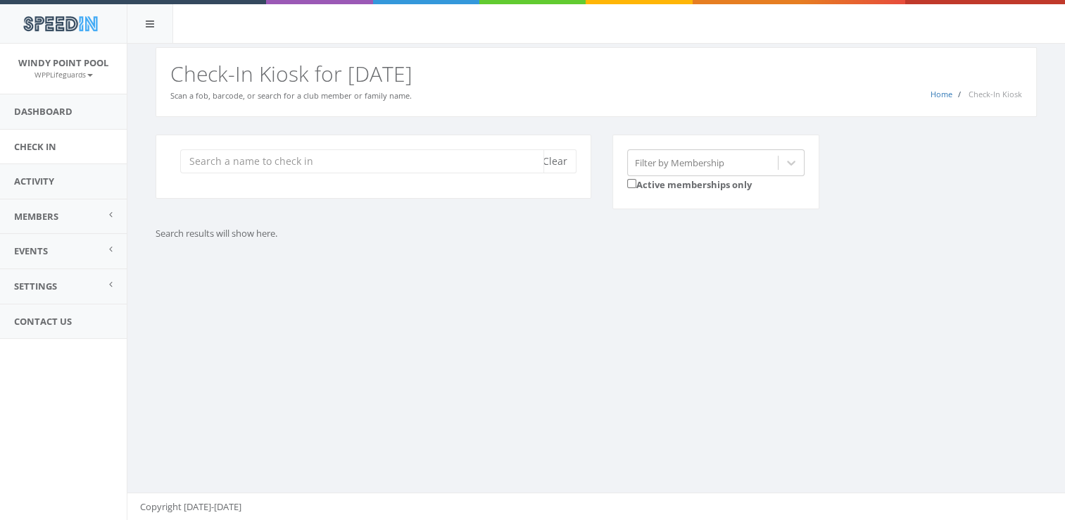
click at [253, 165] on input "search" at bounding box center [362, 161] width 364 height 24
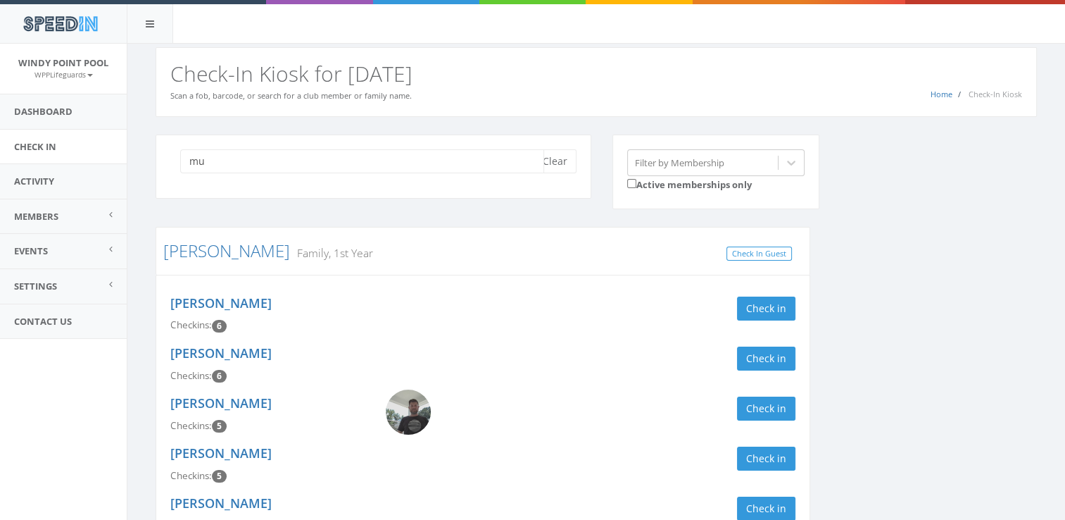
type input "m"
type input "[PERSON_NAME]"
click at [777, 409] on button "Check in" at bounding box center [766, 408] width 58 height 24
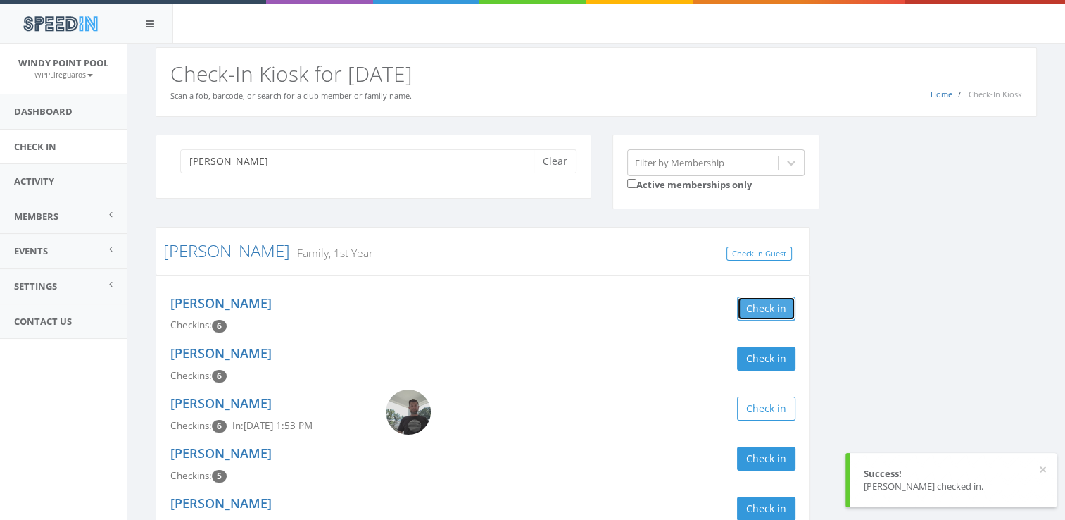
click at [760, 301] on button "Check in" at bounding box center [766, 308] width 58 height 24
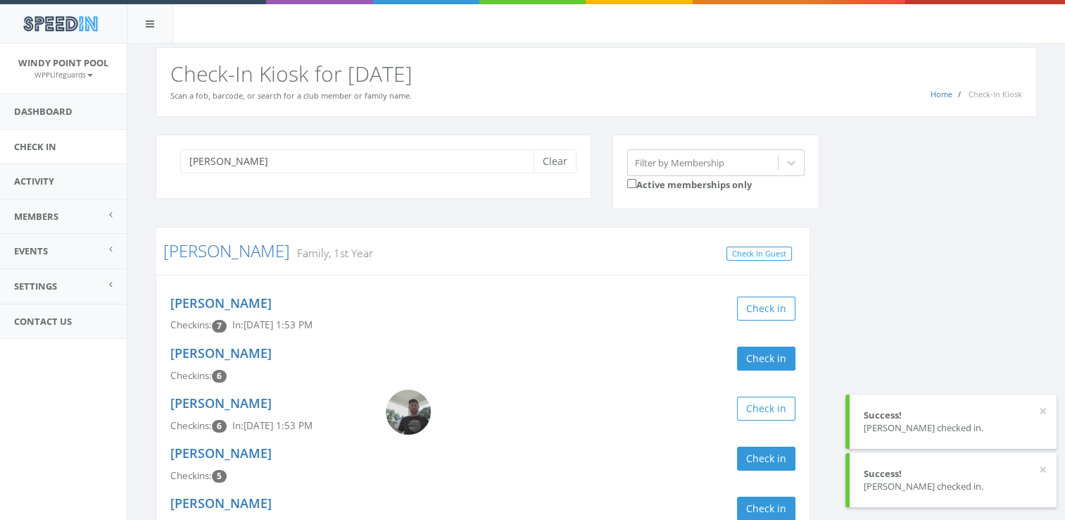
click at [912, 331] on div "[PERSON_NAME] Clear Filter by Membership Active memberships only [PERSON_NAME] …" at bounding box center [596, 378] width 903 height 488
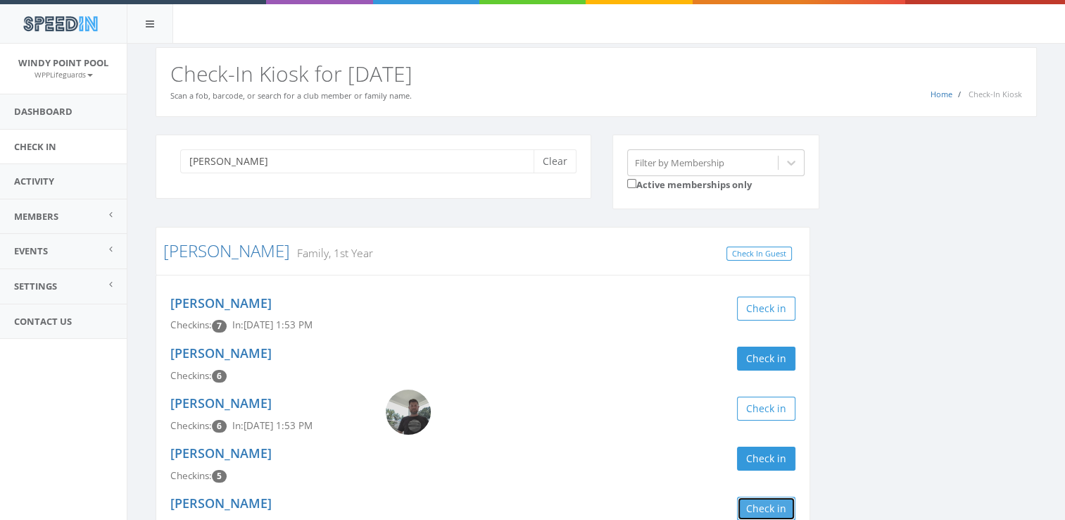
click at [768, 505] on button "Check in" at bounding box center [766, 508] width 58 height 24
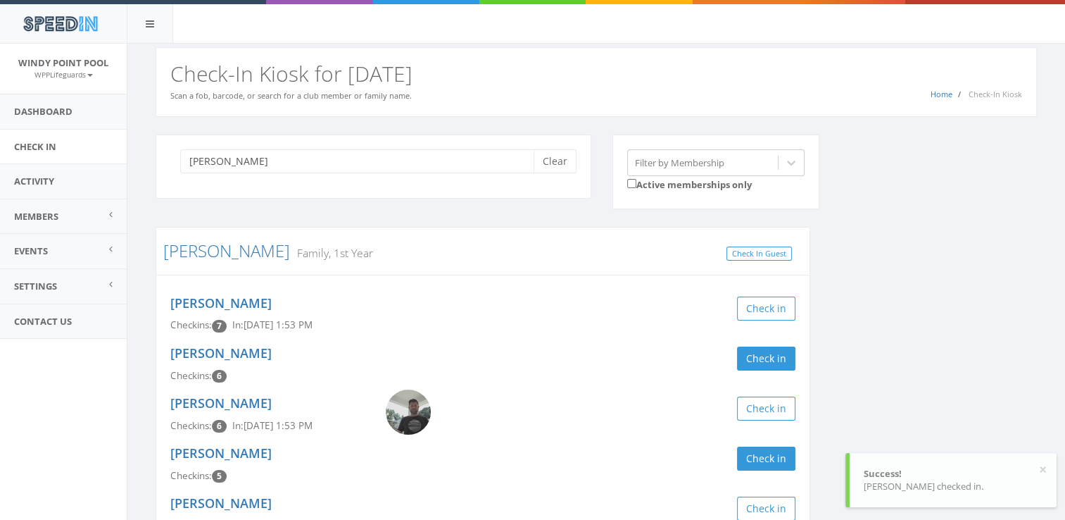
click at [915, 330] on div "[PERSON_NAME] Clear Filter by Membership Active memberships only [PERSON_NAME] …" at bounding box center [596, 378] width 903 height 488
click at [558, 176] on div "[PERSON_NAME] Clear" at bounding box center [374, 166] width 436 height 64
click at [555, 165] on button "Clear" at bounding box center [555, 161] width 43 height 24
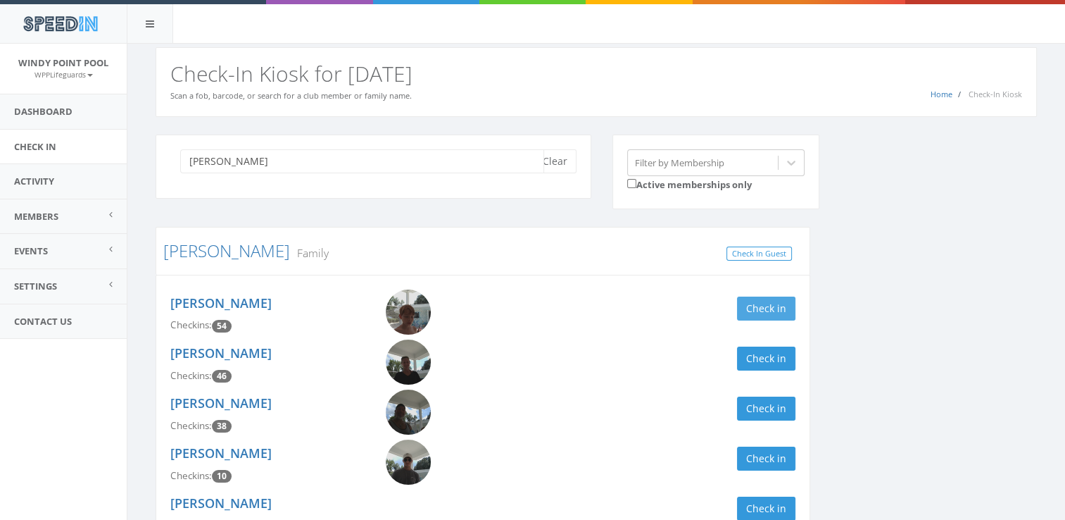
type input "[PERSON_NAME]"
click at [755, 311] on button "Check in" at bounding box center [766, 308] width 58 height 24
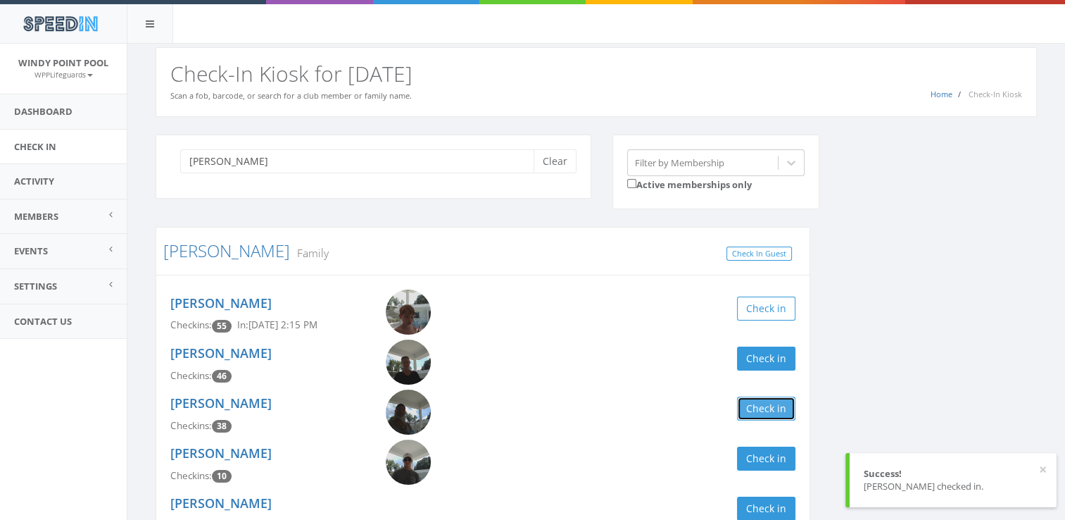
click at [749, 414] on button "Check in" at bounding box center [766, 408] width 58 height 24
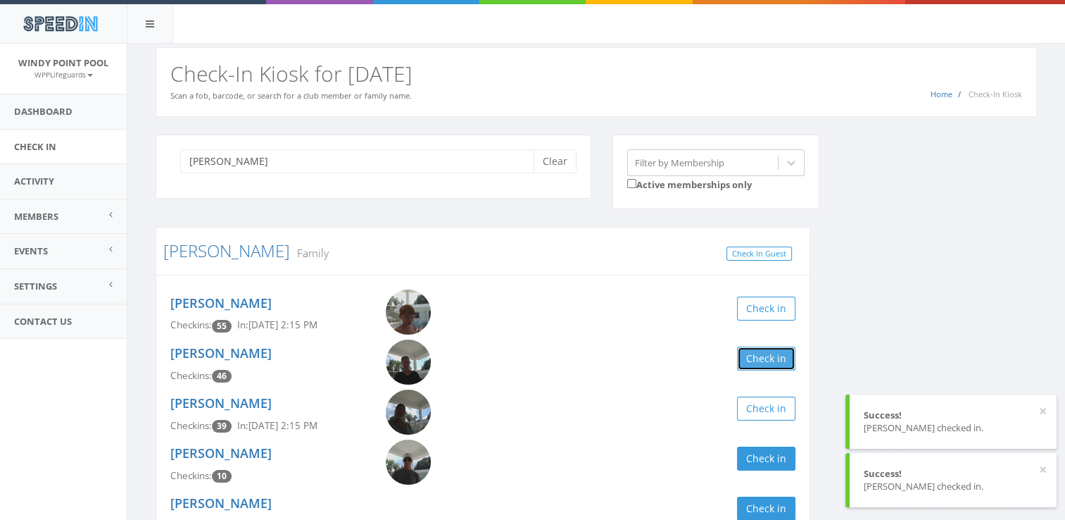
click at [758, 356] on button "Check in" at bounding box center [766, 358] width 58 height 24
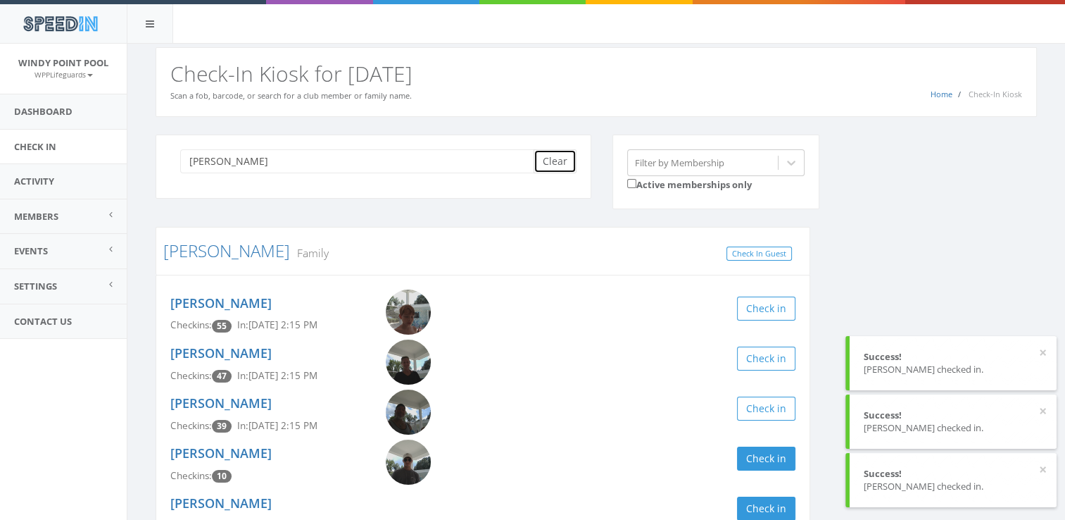
click at [560, 158] on button "Clear" at bounding box center [555, 161] width 43 height 24
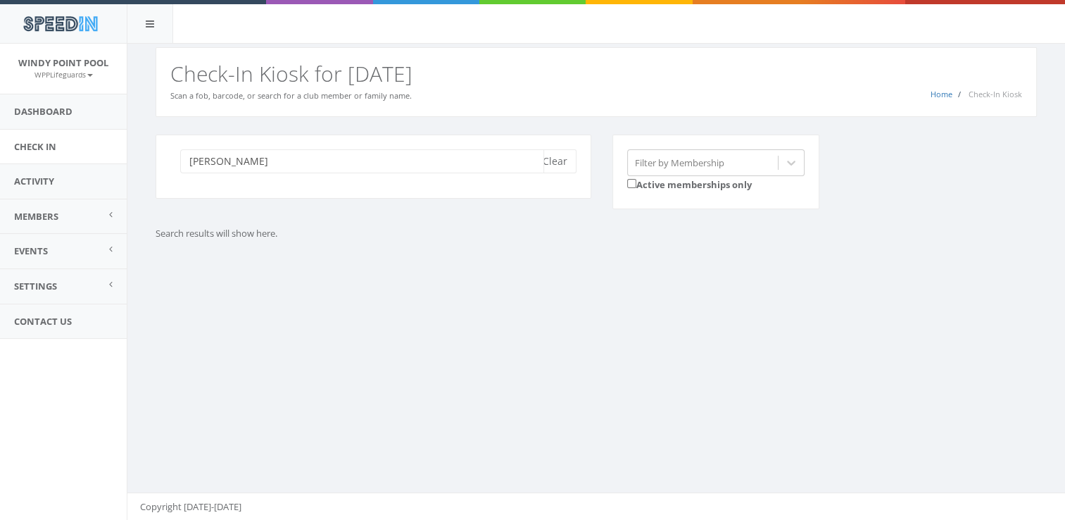
type input "[PERSON_NAME]"
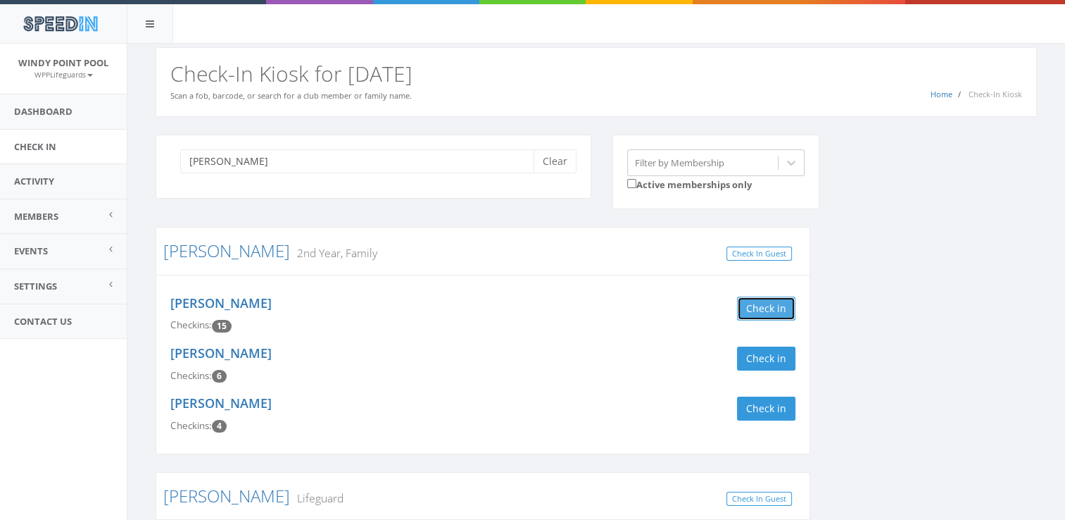
click at [758, 306] on button "Check in" at bounding box center [766, 308] width 58 height 24
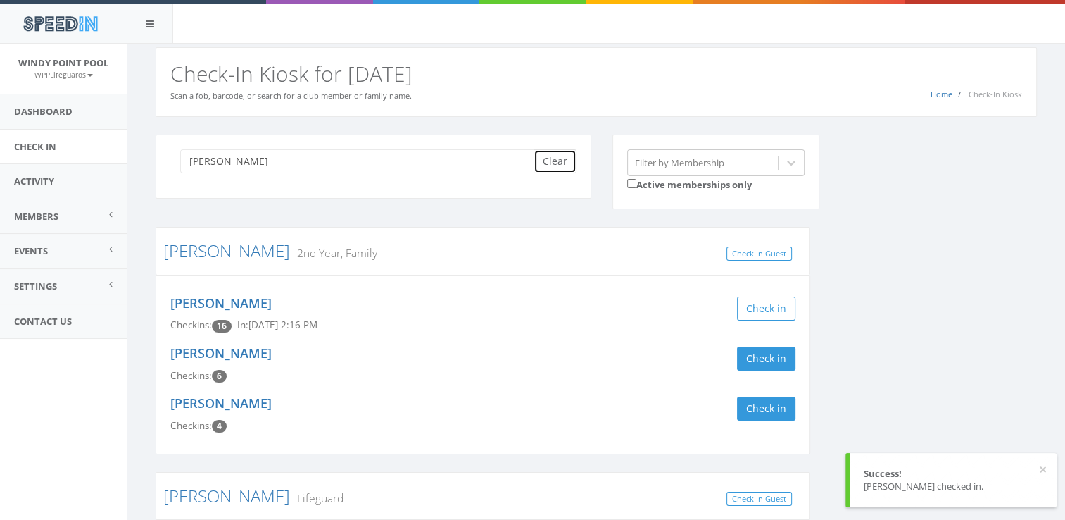
click at [553, 162] on button "Clear" at bounding box center [555, 161] width 43 height 24
